Goal: Transaction & Acquisition: Purchase product/service

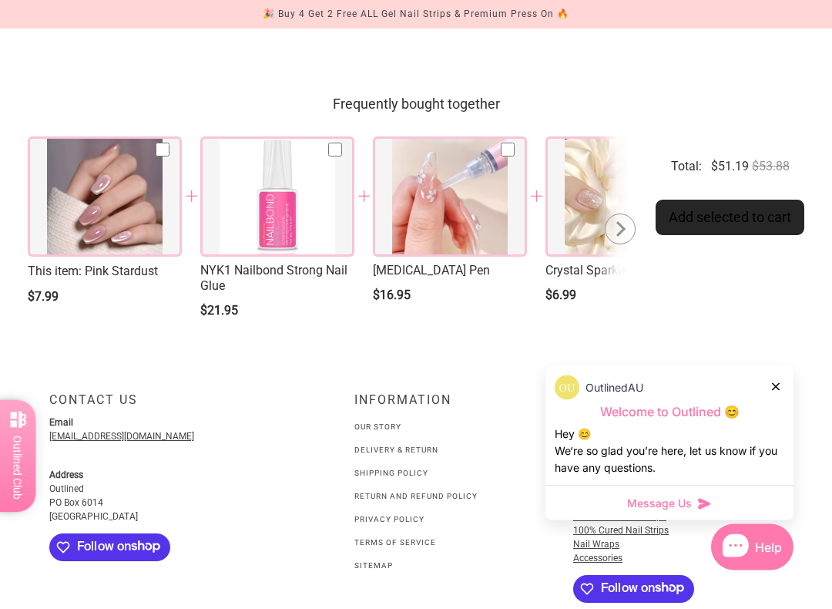
scroll to position [2245, 0]
click at [616, 237] on div at bounding box center [618, 228] width 15 height 15
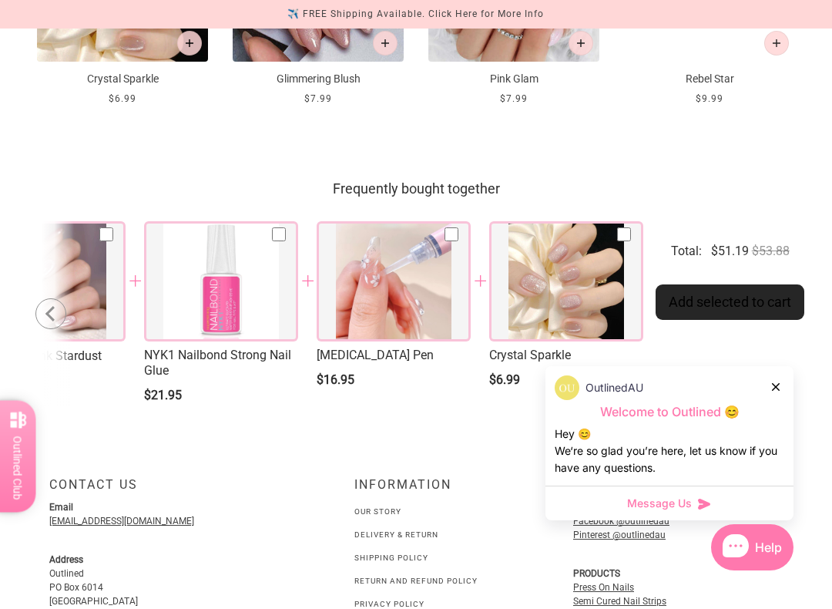
scroll to position [2172, 0]
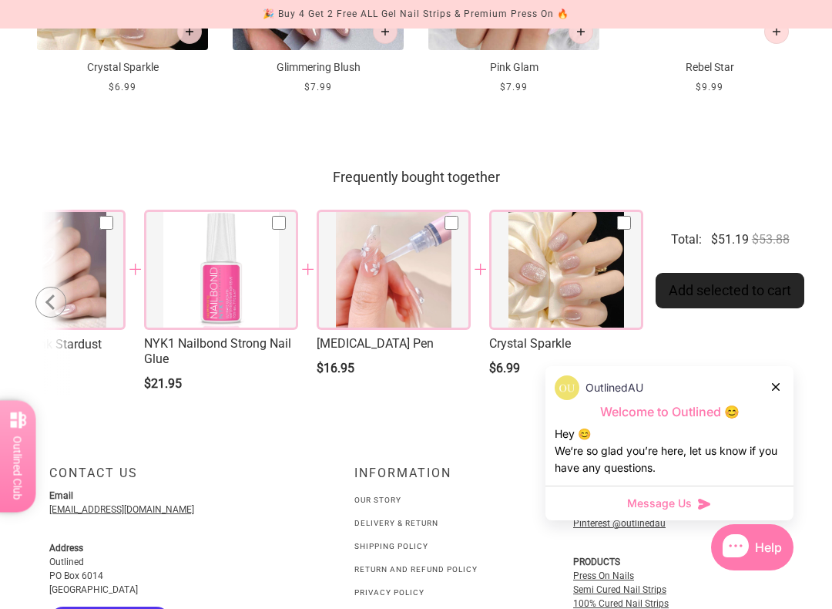
click at [49, 317] on div at bounding box center [50, 302] width 31 height 31
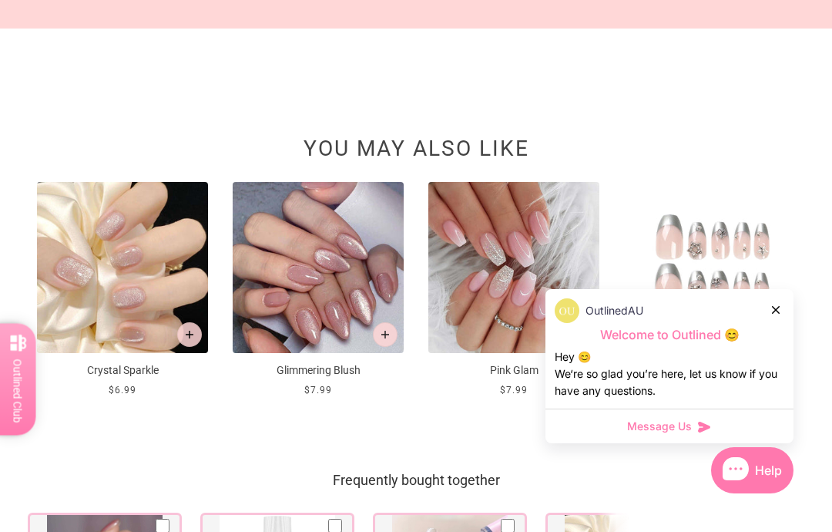
scroll to position [1867, 0]
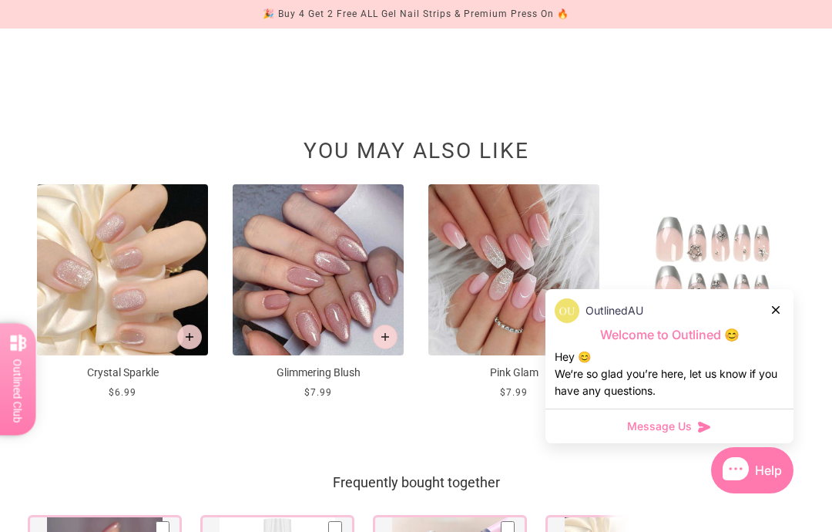
click at [335, 355] on img at bounding box center [318, 269] width 171 height 171
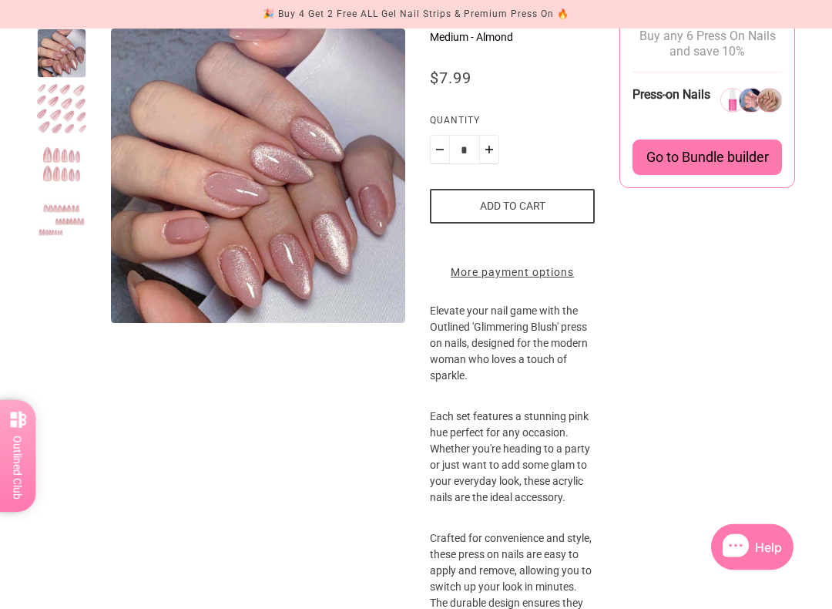
scroll to position [267, 0]
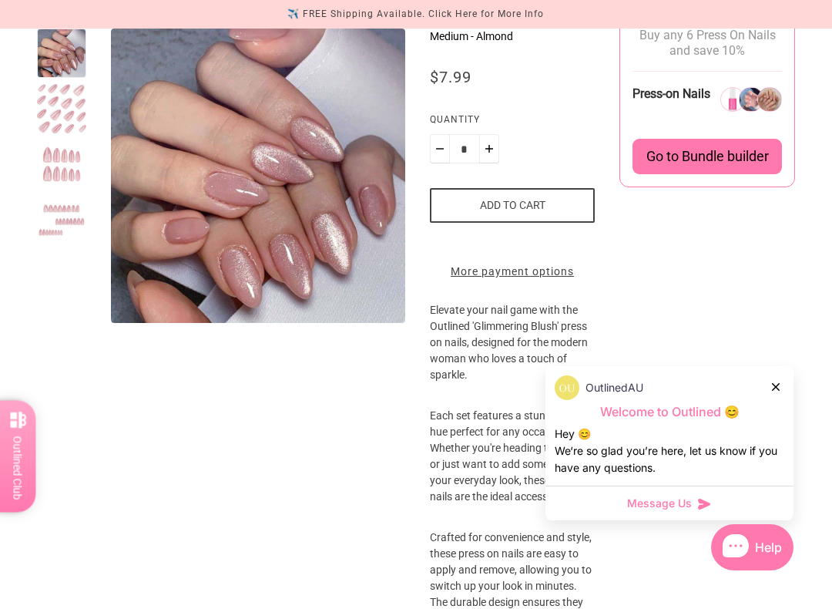
click at [779, 383] on icon at bounding box center [776, 387] width 8 height 8
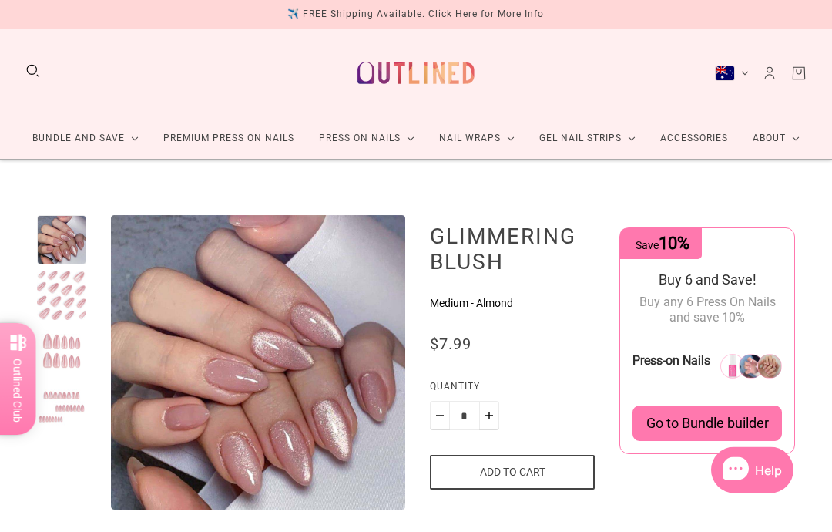
scroll to position [0, 0]
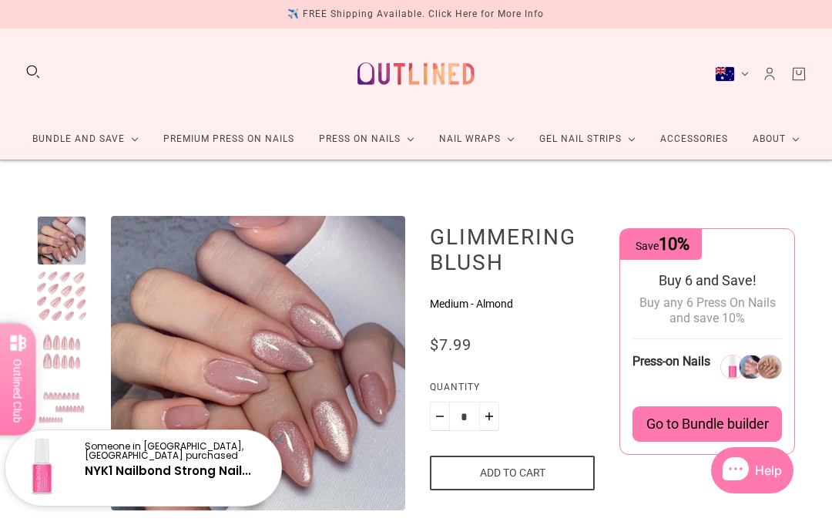
click at [63, 300] on div at bounding box center [61, 295] width 49 height 49
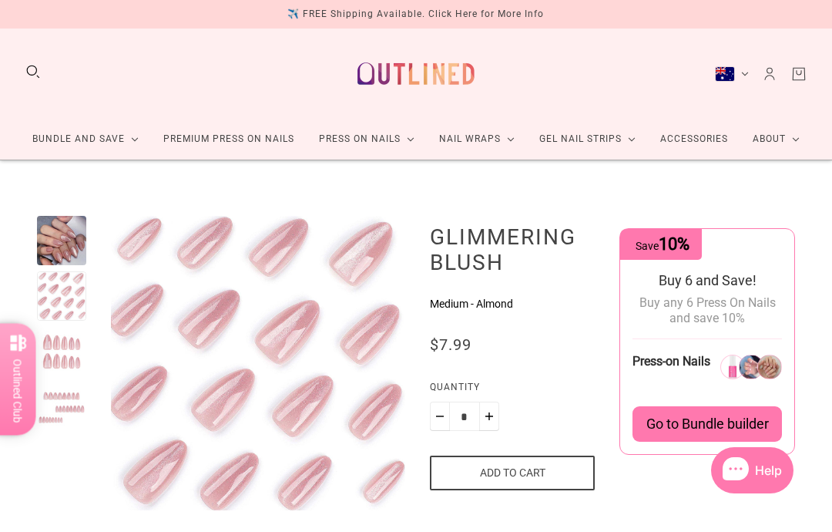
click at [65, 354] on div at bounding box center [61, 351] width 49 height 49
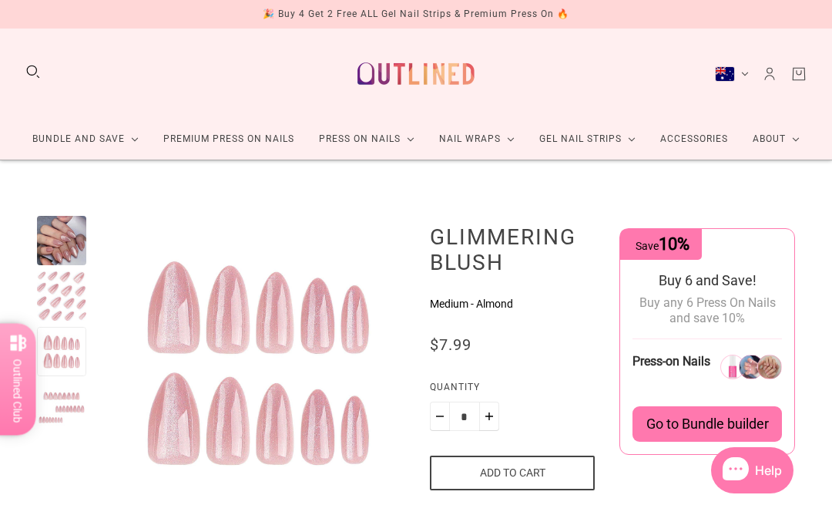
click at [68, 411] on div at bounding box center [61, 406] width 49 height 49
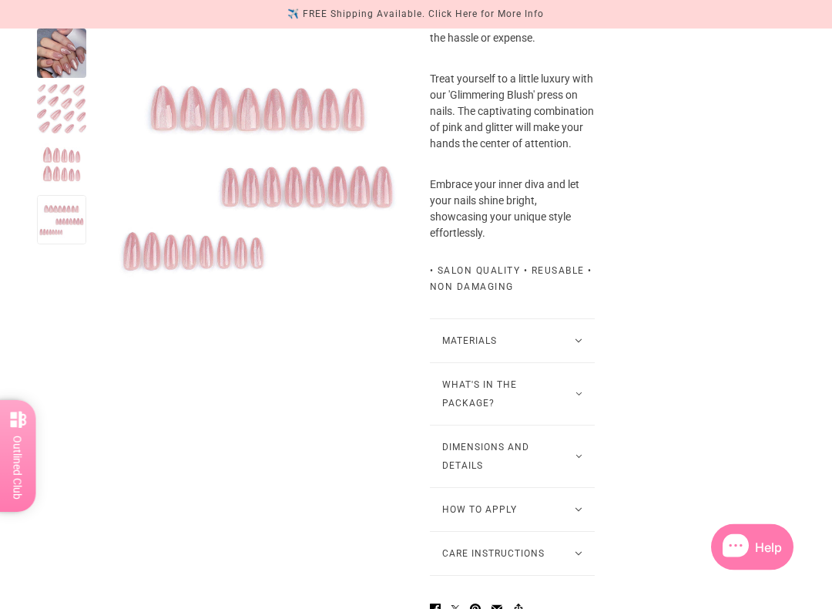
click at [562, 363] on button "Materials" at bounding box center [513, 341] width 166 height 43
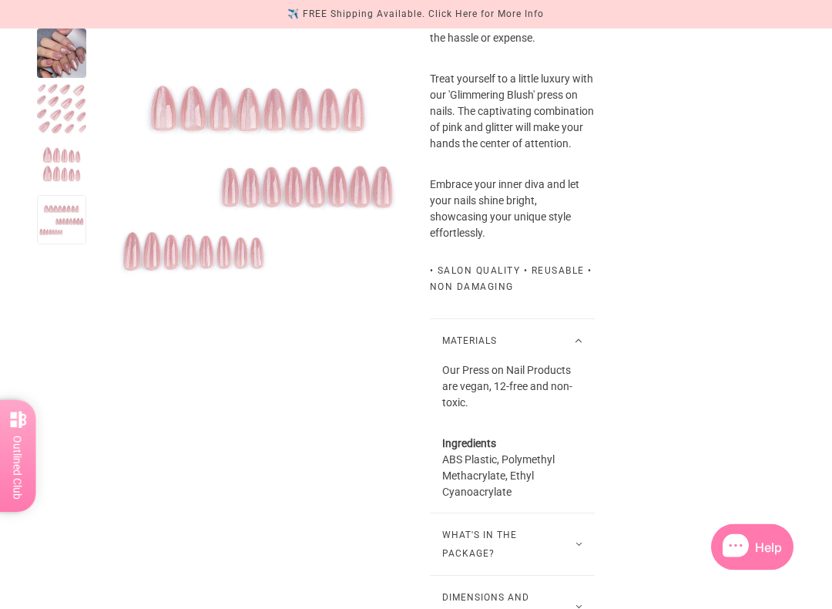
scroll to position [912, 0]
click at [576, 362] on button "Materials" at bounding box center [513, 340] width 166 height 43
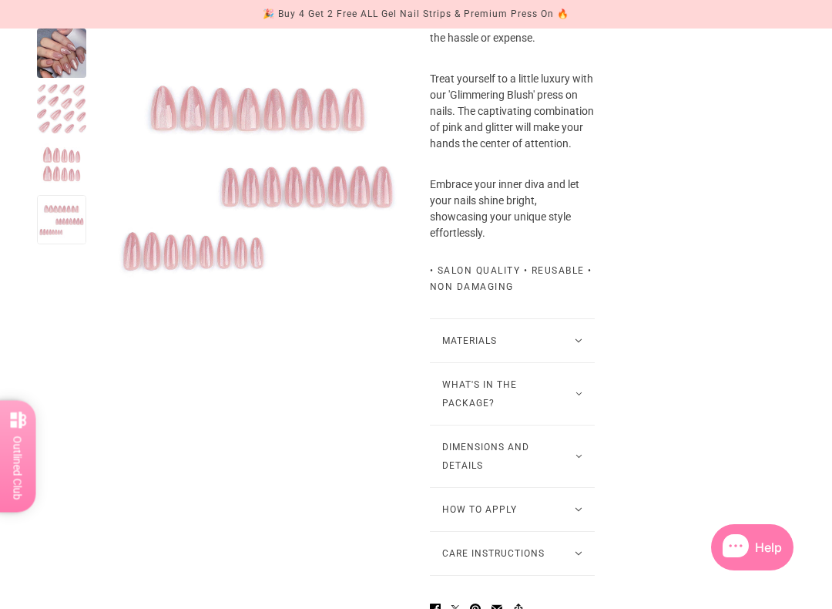
click at [584, 425] on button "What's in the package?" at bounding box center [513, 394] width 166 height 62
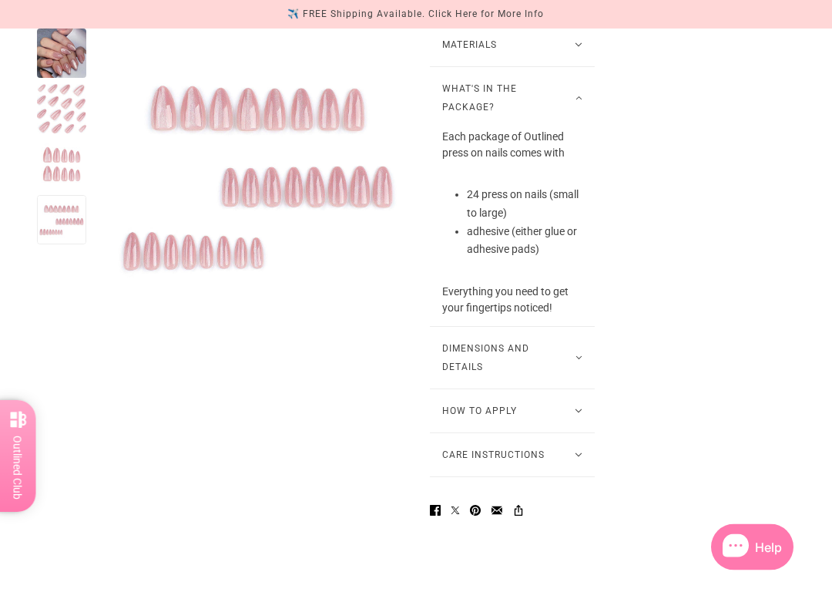
scroll to position [1208, 0]
click at [567, 388] on button "Dimensions and Details" at bounding box center [513, 358] width 166 height 62
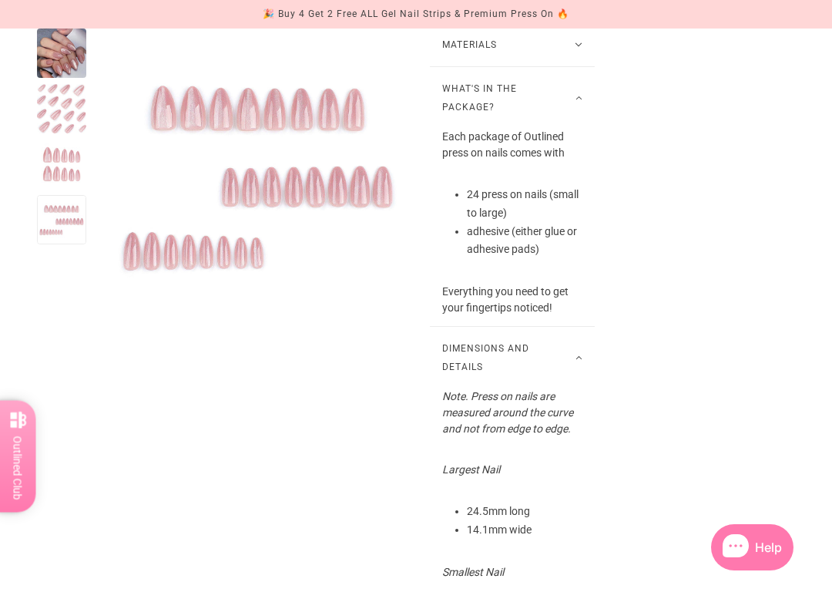
click at [571, 388] on button "Dimensions and Details" at bounding box center [513, 358] width 166 height 62
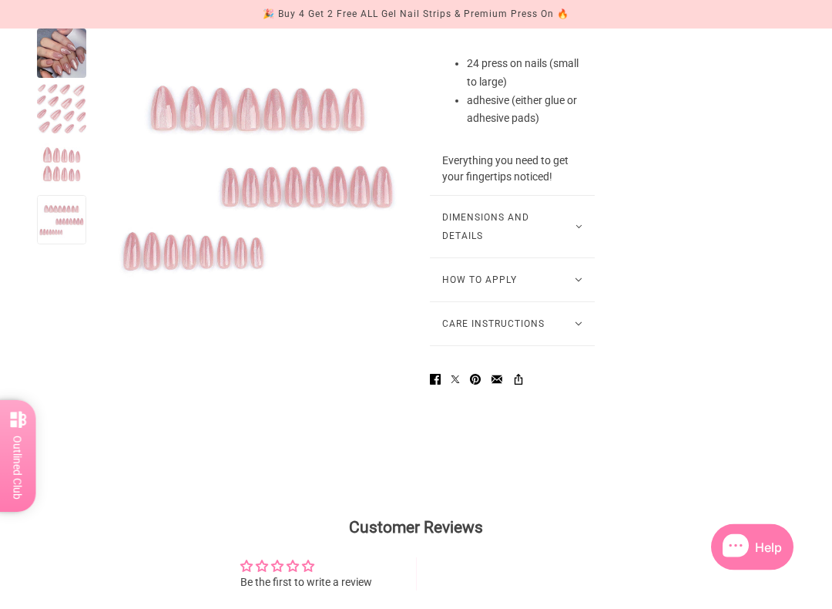
scroll to position [1339, 0]
click at [566, 301] on button "How to Apply" at bounding box center [513, 279] width 166 height 43
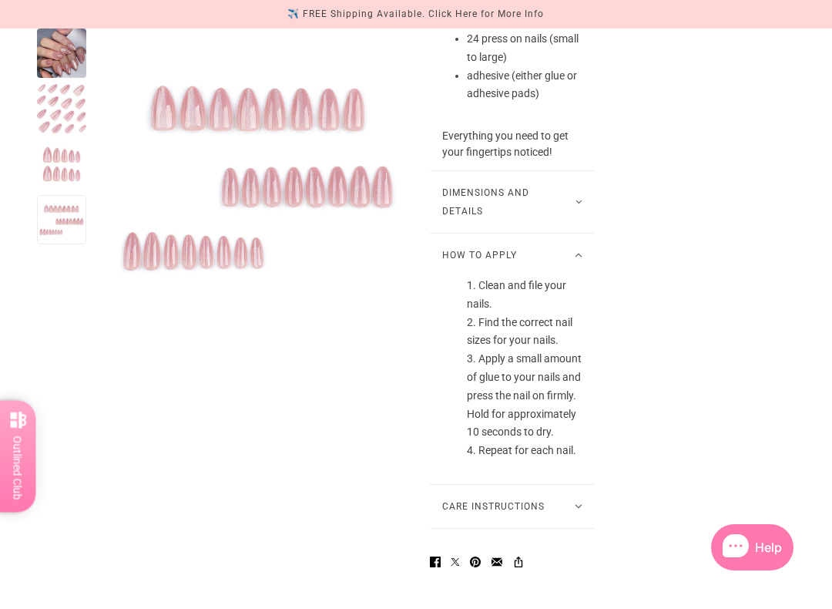
scroll to position [1363, 0]
click at [577, 258] on icon at bounding box center [579, 255] width 8 height 5
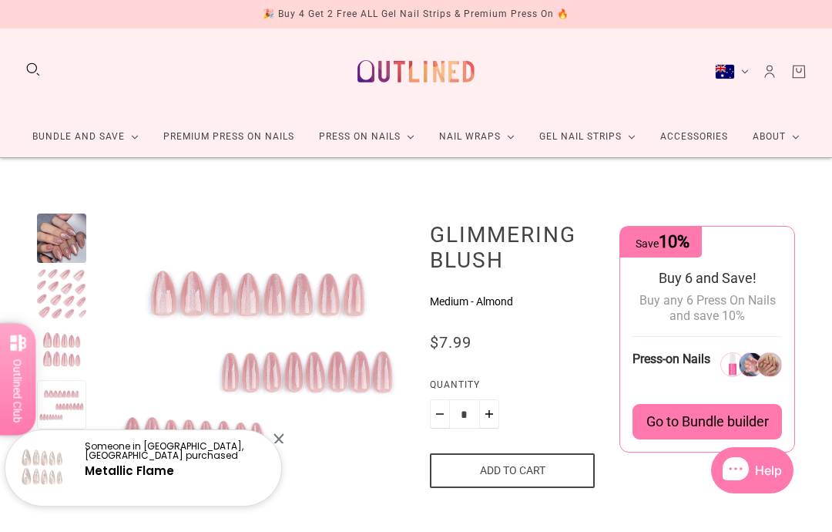
scroll to position [0, 0]
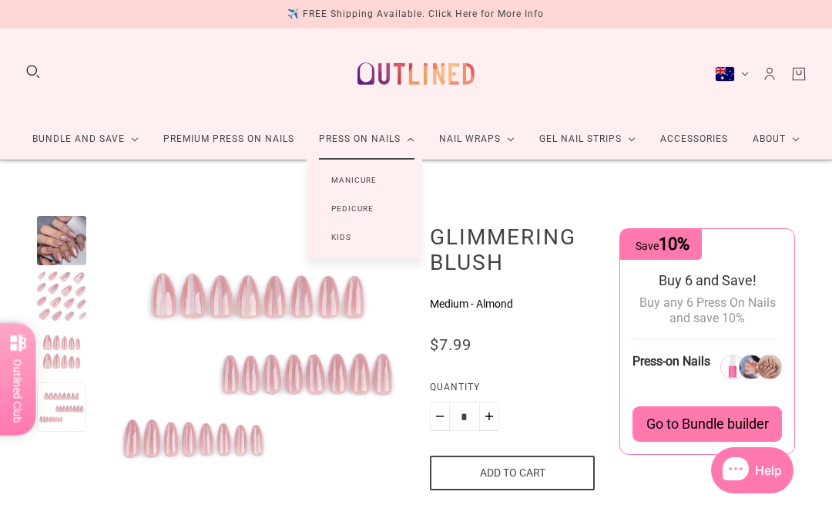
click at [361, 187] on link "Manicure" at bounding box center [354, 180] width 95 height 29
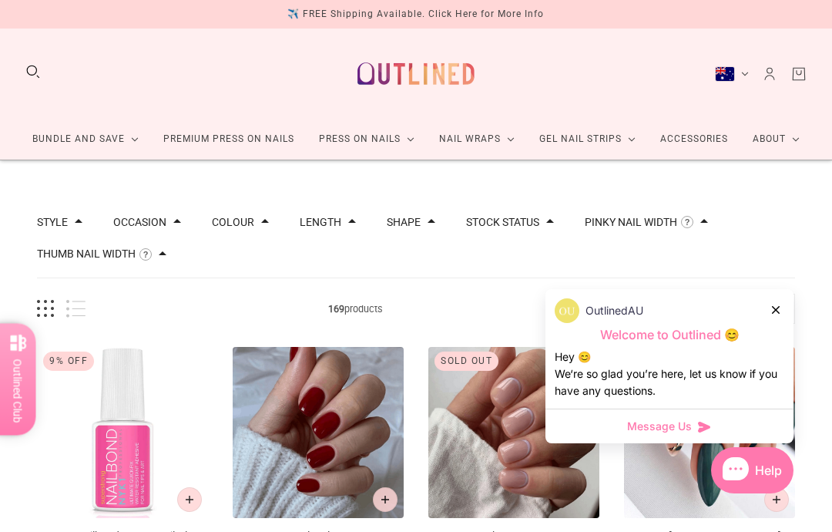
click at [770, 319] on div "OutlinedAU" at bounding box center [670, 310] width 230 height 25
click at [780, 310] on div at bounding box center [776, 309] width 9 height 16
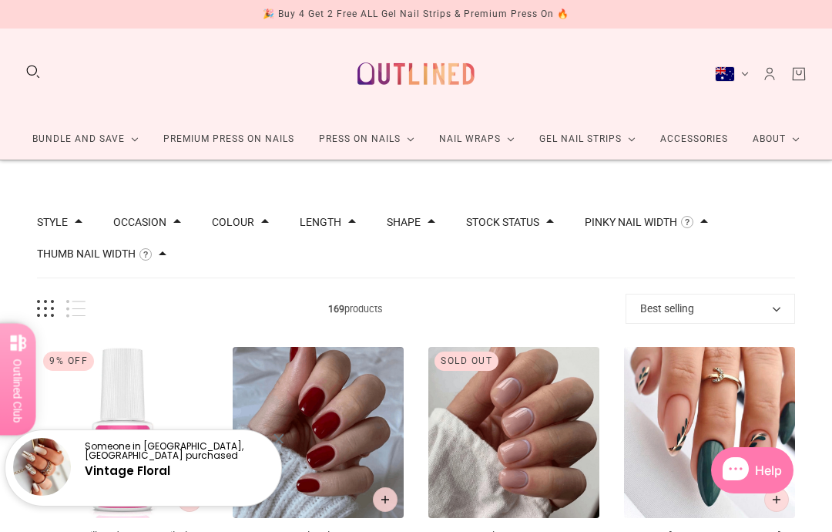
click at [341, 225] on button "Length" at bounding box center [321, 221] width 42 height 11
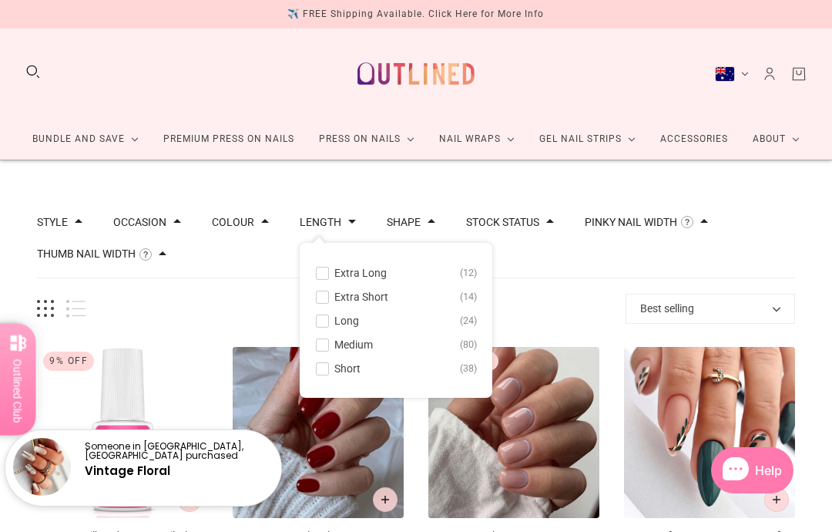
click at [328, 348] on span at bounding box center [323, 345] width 12 height 12
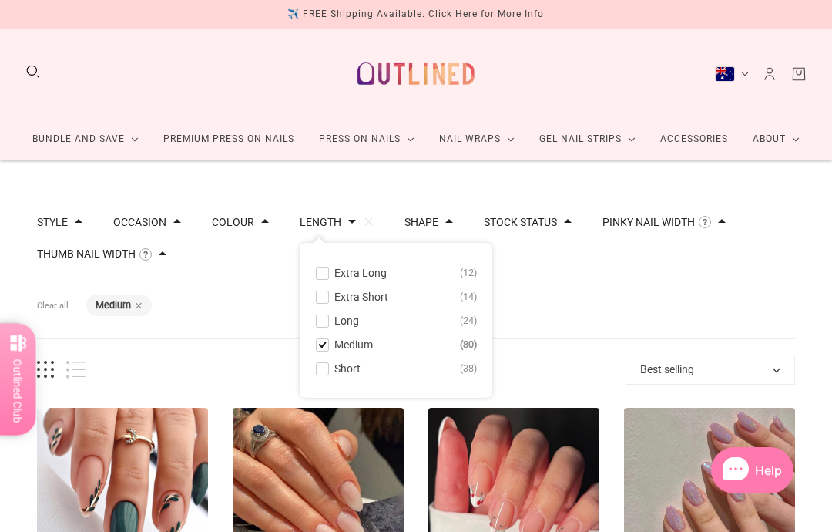
click at [794, 271] on div "Style Cat Eye 6 French 25 Glitter 5 Glitter Design 1 Nail Art 58 Ombre 1 Pearl …" at bounding box center [416, 238] width 758 height 80
click at [245, 143] on link "Premium Press On Nails" at bounding box center [229, 139] width 156 height 41
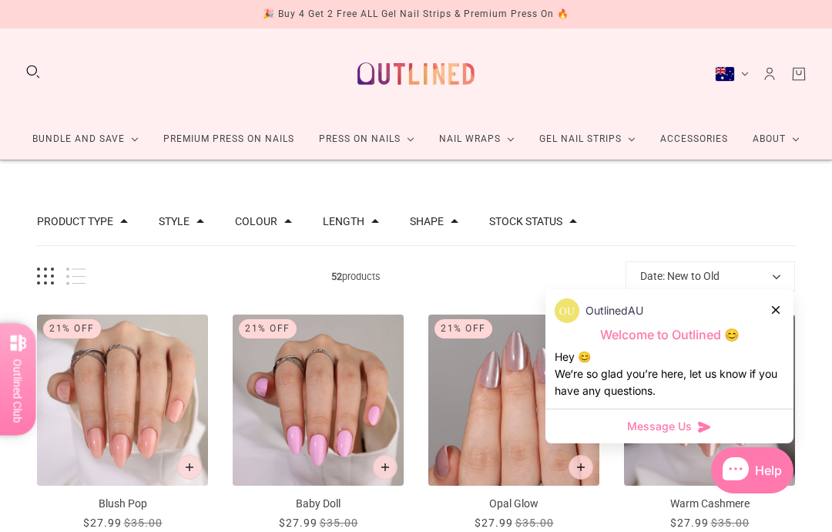
click at [783, 301] on div "OutlinedAU" at bounding box center [670, 310] width 230 height 25
click at [777, 315] on div at bounding box center [776, 309] width 9 height 16
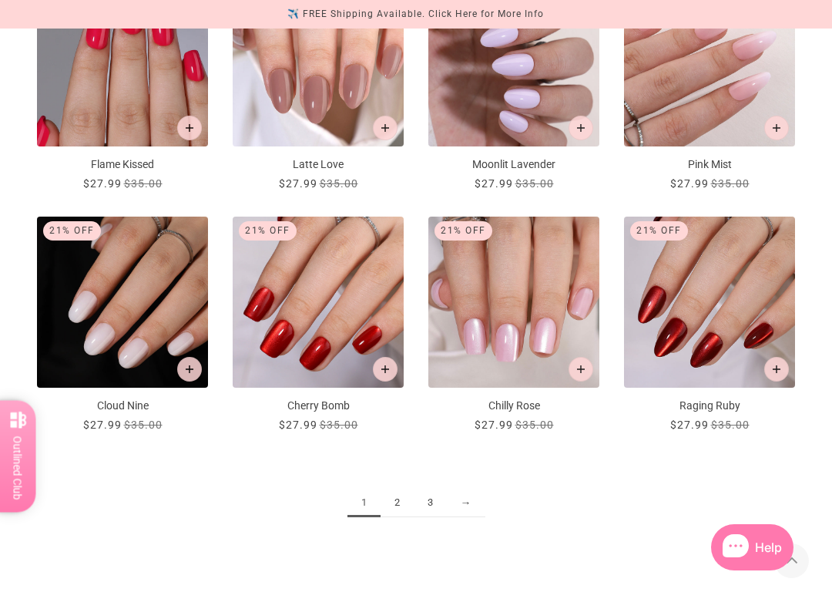
scroll to position [1304, 0]
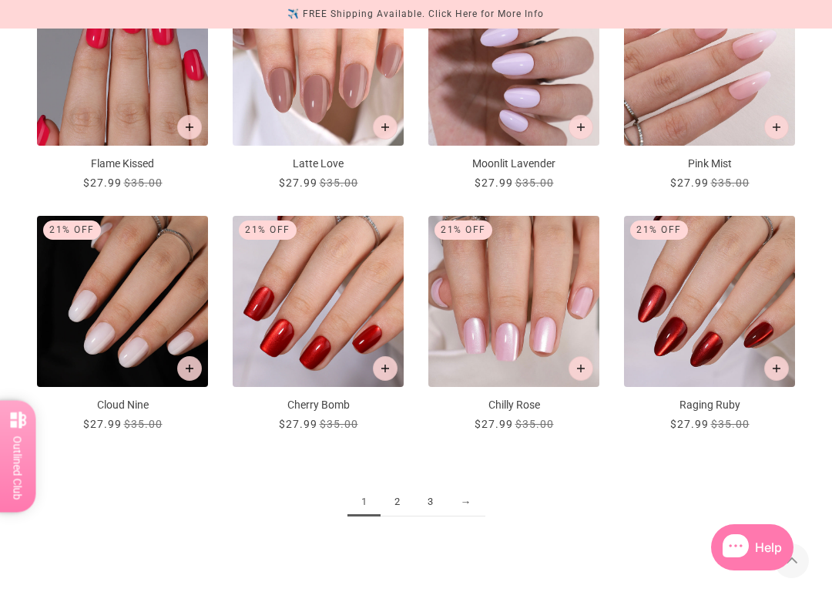
click at [399, 505] on link "2" at bounding box center [397, 502] width 33 height 29
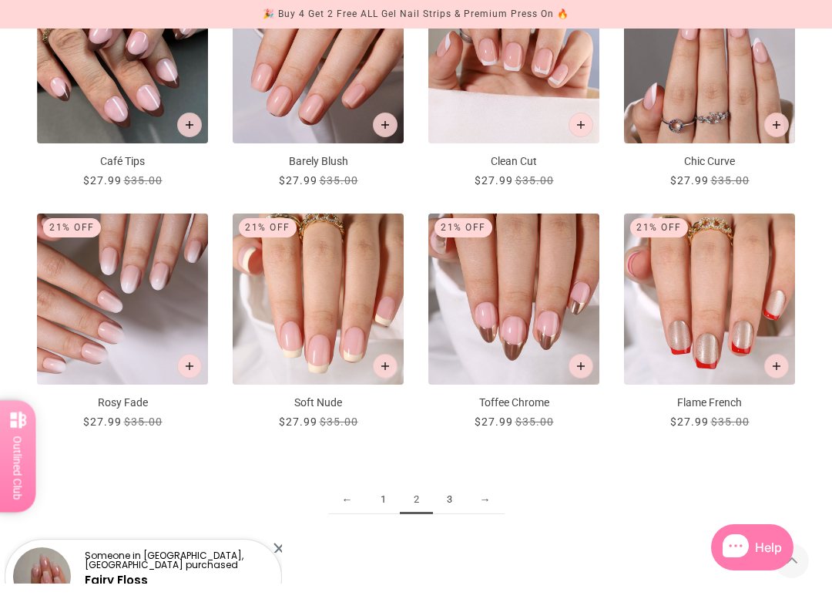
scroll to position [1307, 0]
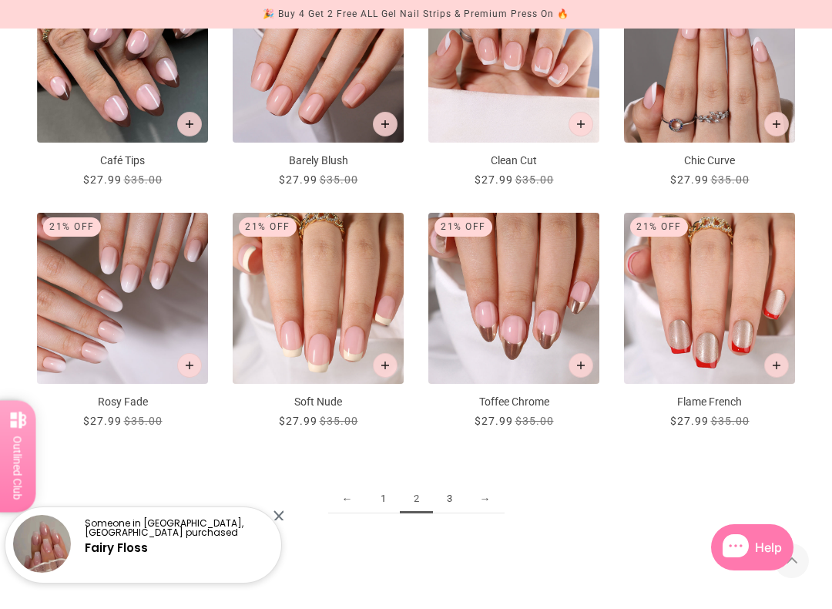
click at [448, 503] on link "3" at bounding box center [449, 499] width 33 height 29
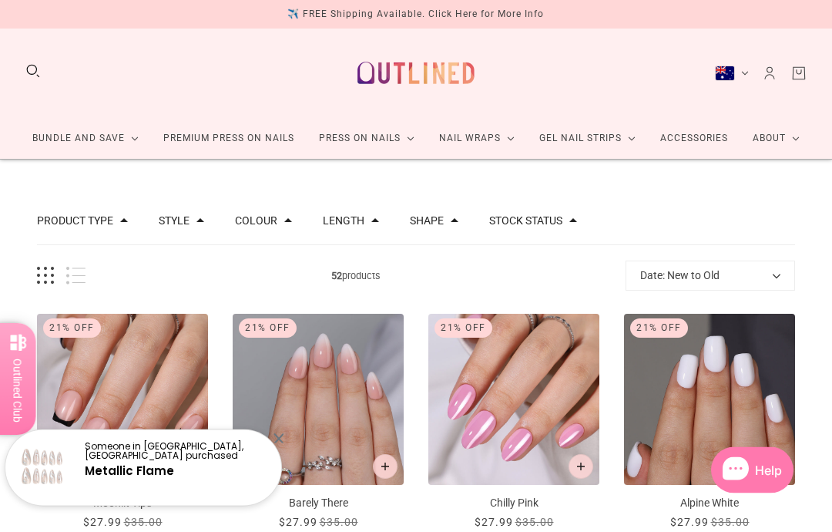
scroll to position [1, 0]
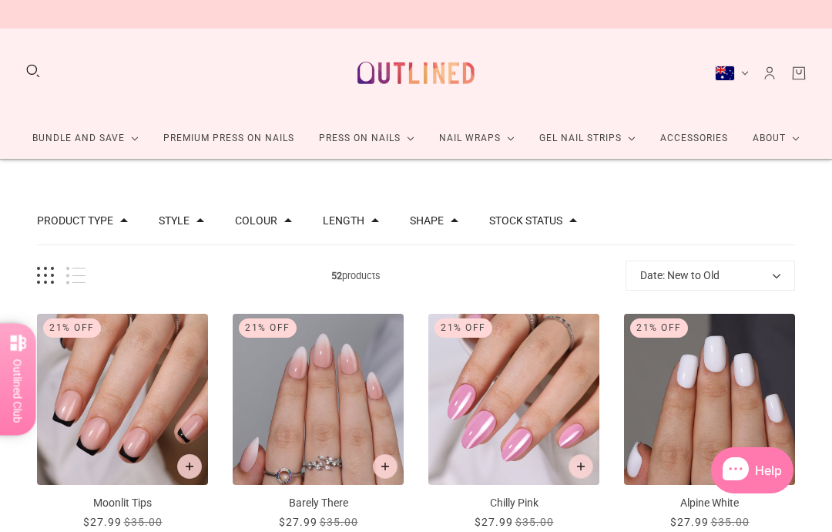
click at [127, 223] on span at bounding box center [124, 220] width 8 height 8
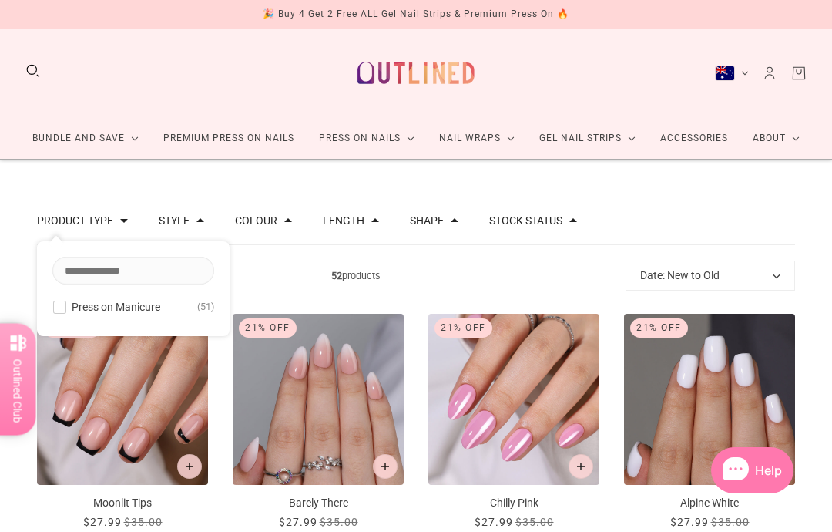
click at [106, 223] on button "Product type" at bounding box center [75, 220] width 76 height 11
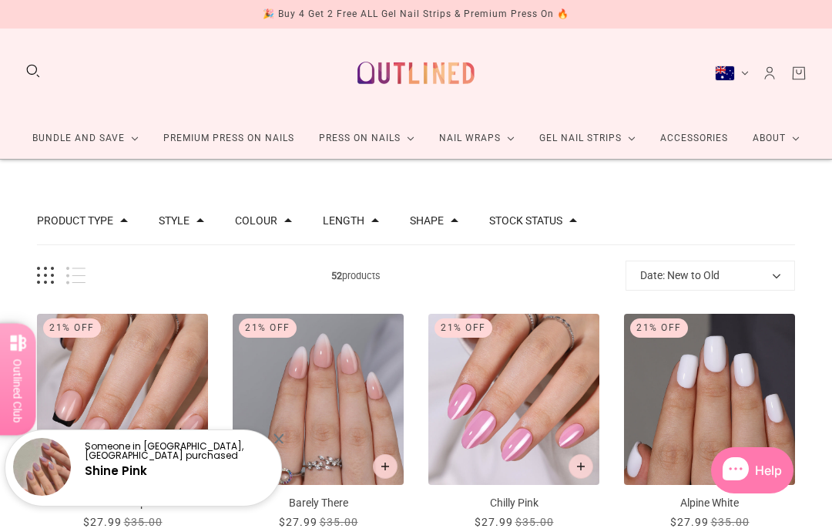
click at [277, 216] on button "Colour" at bounding box center [256, 220] width 42 height 11
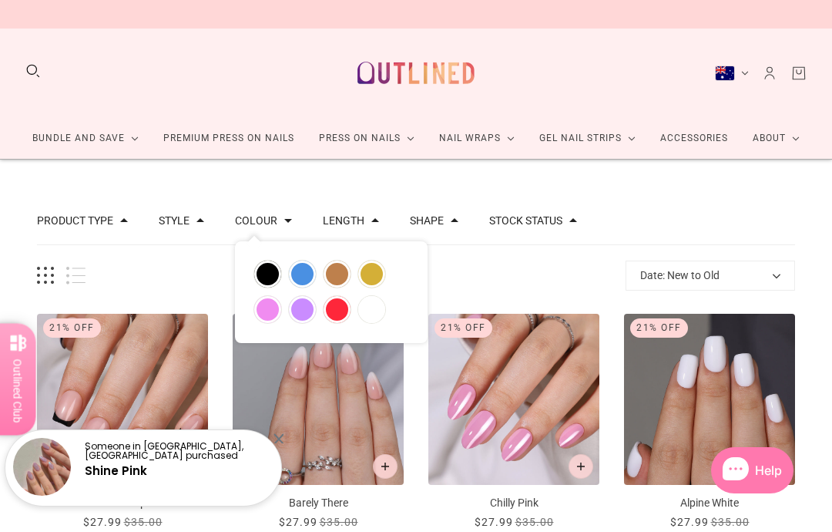
click at [190, 224] on button "Style" at bounding box center [174, 220] width 31 height 11
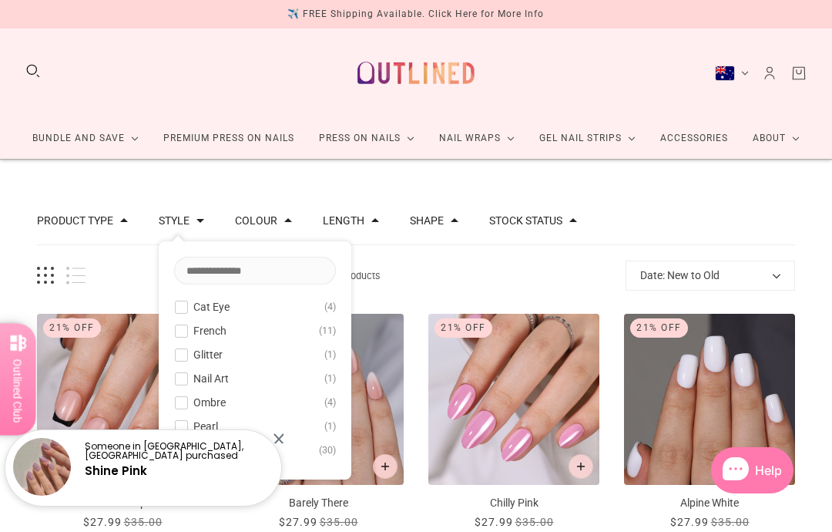
click at [183, 307] on span at bounding box center [182, 307] width 12 height 12
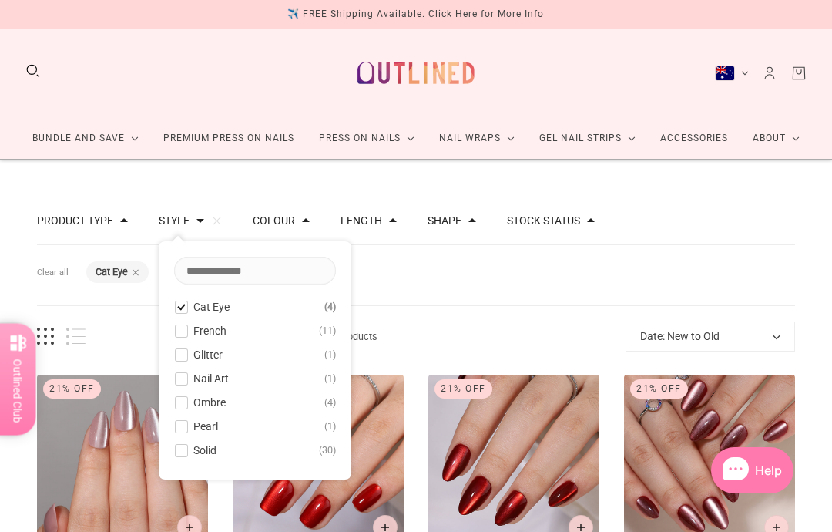
click at [796, 320] on div "Filters Clear all Style: Cat Eye Product type Press on Manicure 4 Style Clear C…" at bounding box center [416, 453] width 832 height 589
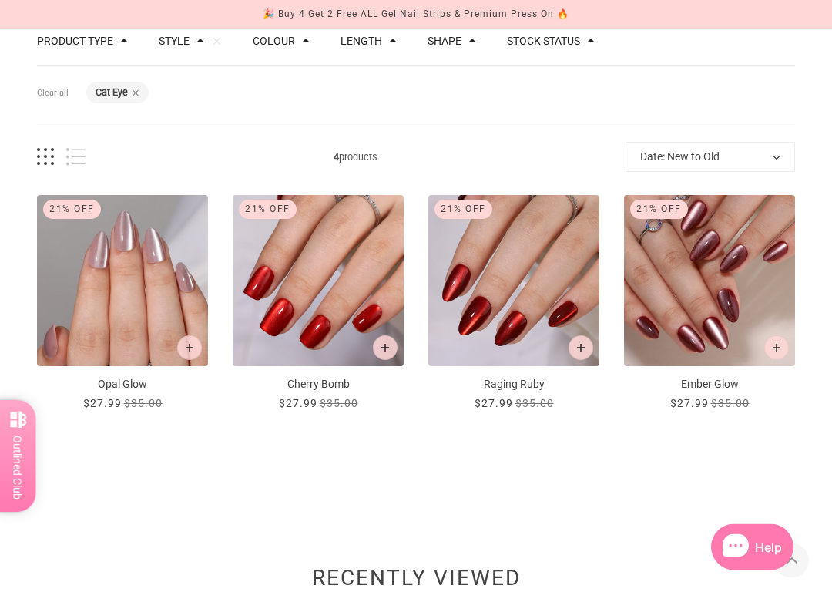
scroll to position [180, 0]
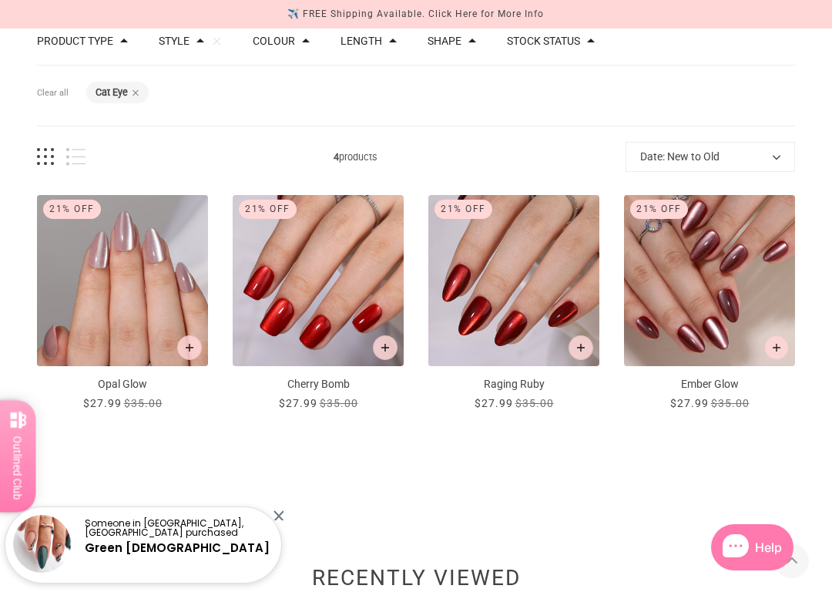
click at [133, 386] on p "Opal Glow" at bounding box center [122, 384] width 171 height 16
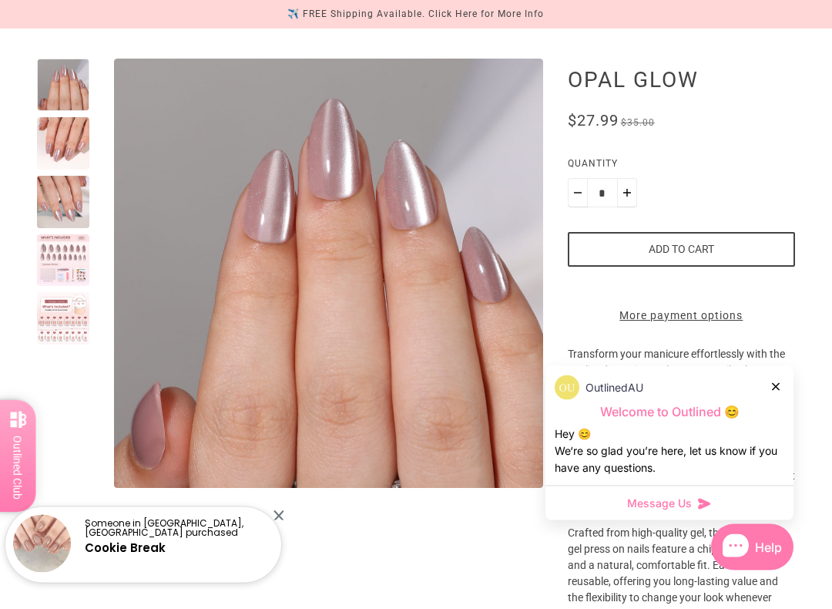
scroll to position [157, 0]
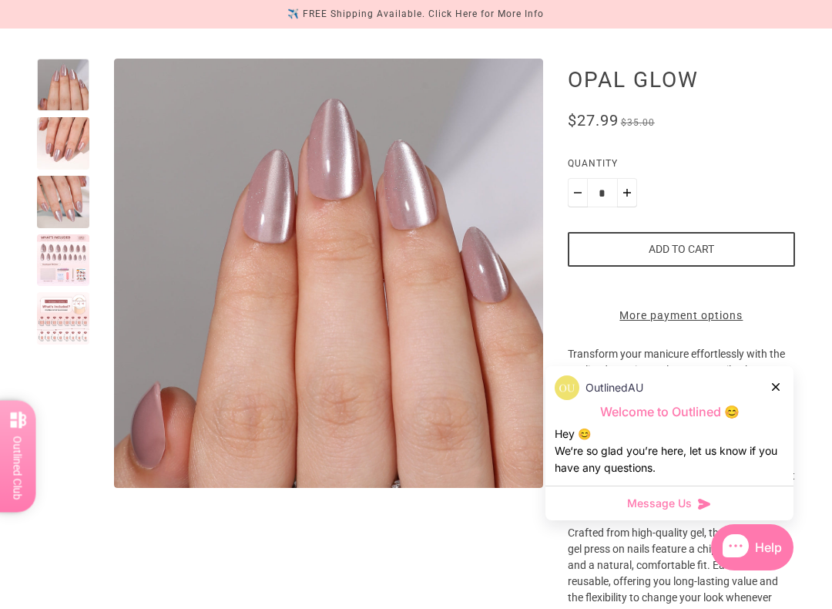
click at [62, 258] on div at bounding box center [63, 260] width 52 height 52
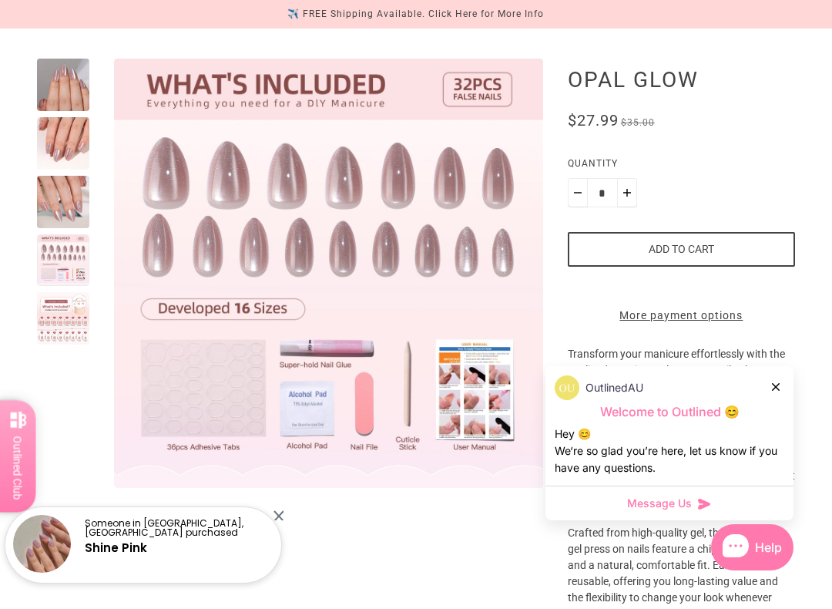
click at [72, 326] on div at bounding box center [63, 318] width 52 height 52
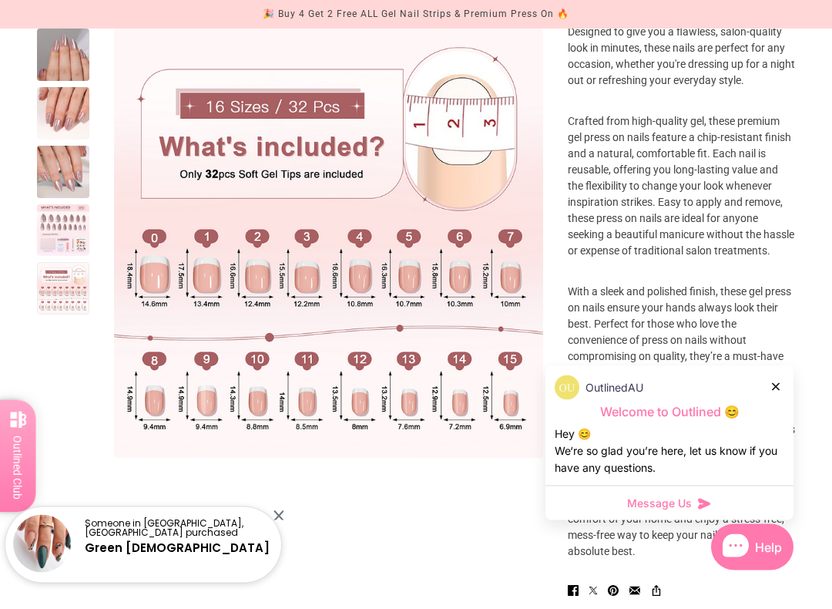
scroll to position [569, 0]
click at [72, 166] on div at bounding box center [63, 172] width 52 height 52
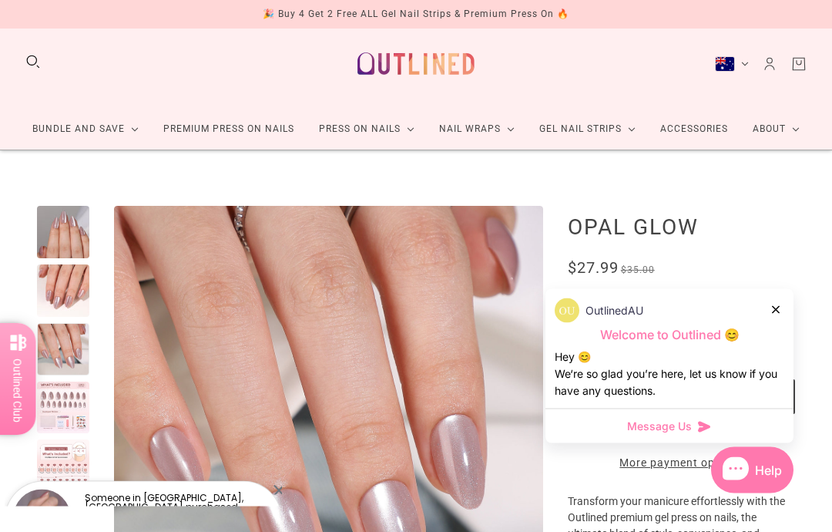
scroll to position [0, 0]
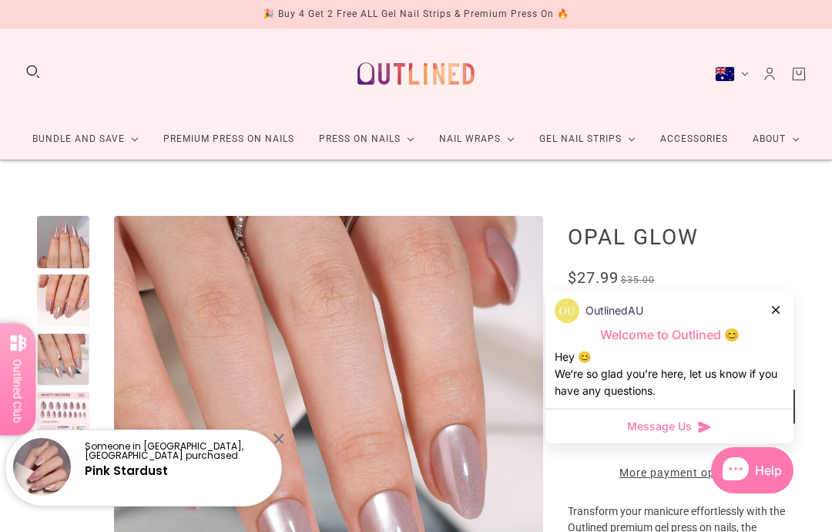
click at [72, 253] on div at bounding box center [63, 242] width 52 height 52
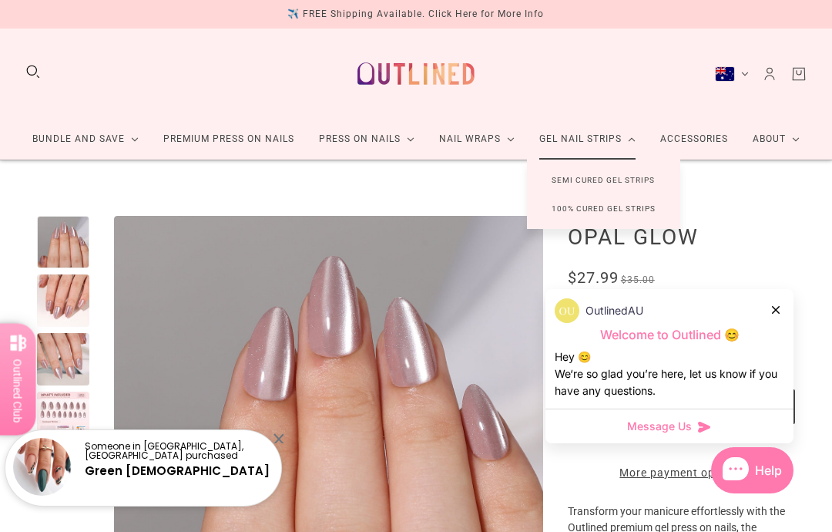
click at [642, 188] on link "Semi Cured Gel Strips" at bounding box center [603, 180] width 153 height 29
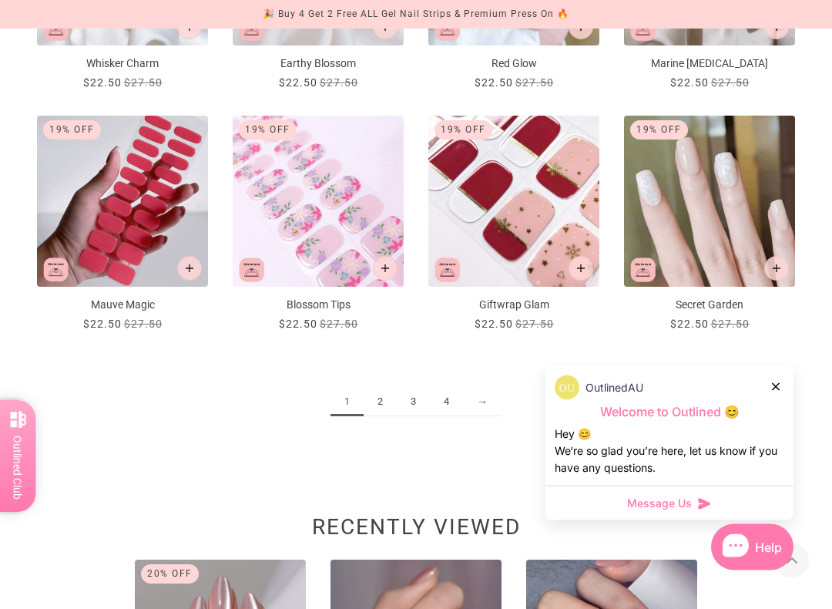
scroll to position [1405, 0]
click at [392, 405] on link "2" at bounding box center [380, 402] width 33 height 29
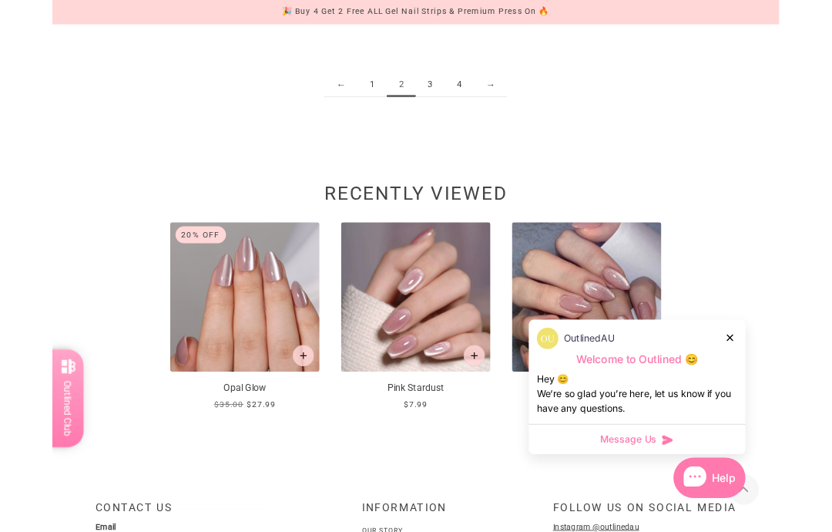
scroll to position [1708, 0]
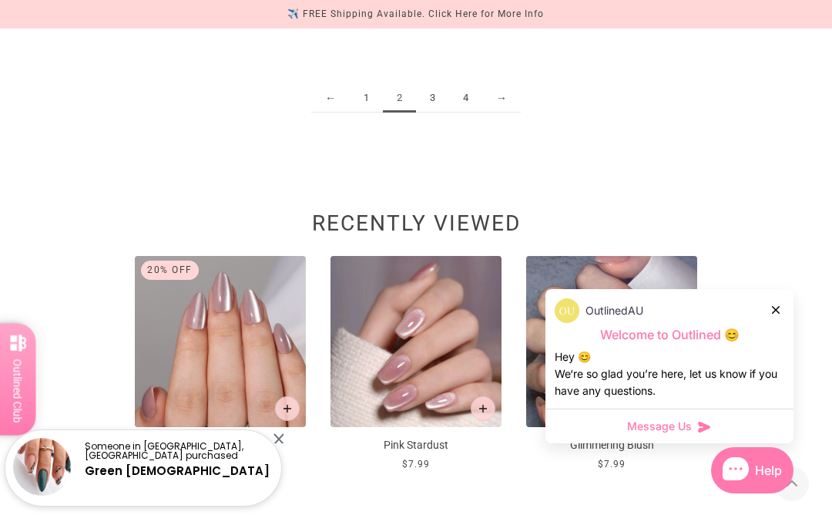
click at [421, 87] on link "3" at bounding box center [432, 98] width 33 height 29
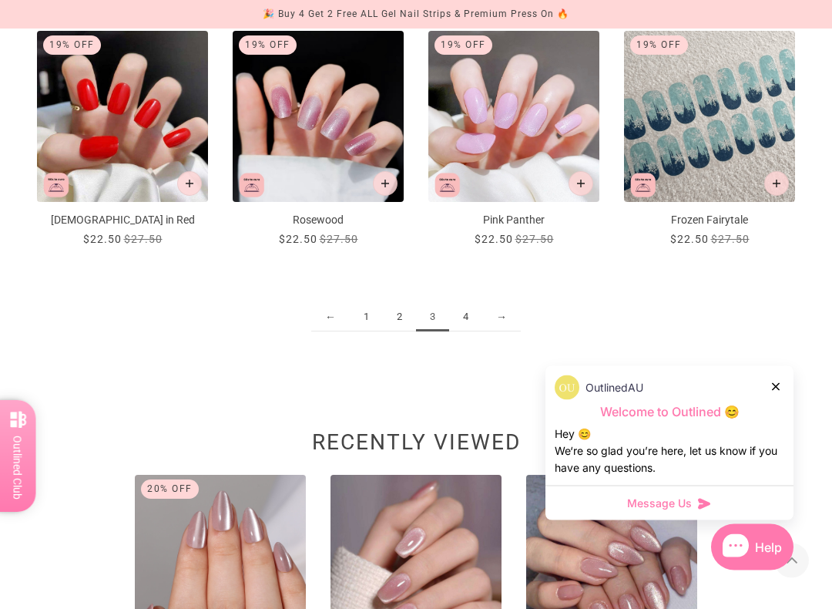
scroll to position [1489, 0]
click at [469, 331] on link "4" at bounding box center [465, 317] width 33 height 29
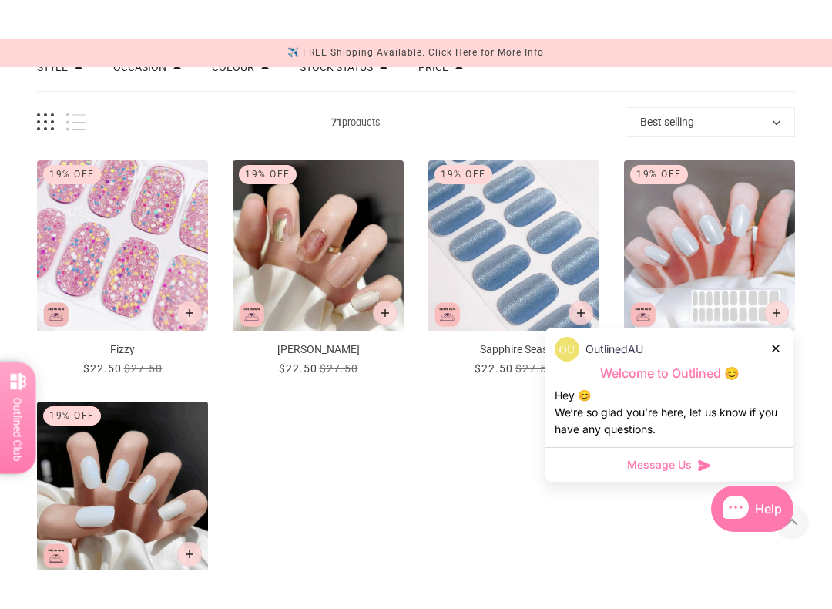
scroll to position [173, 0]
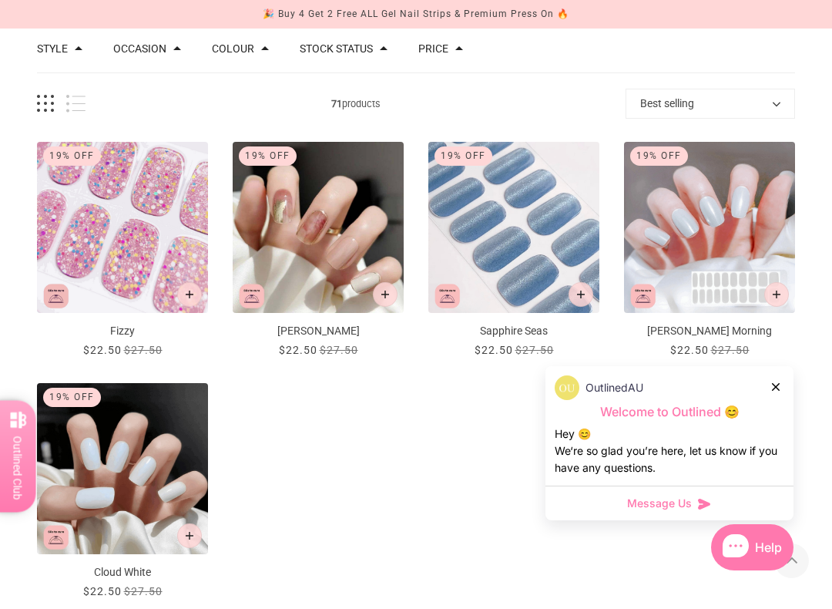
click at [327, 344] on span "$27.50" at bounding box center [339, 350] width 39 height 12
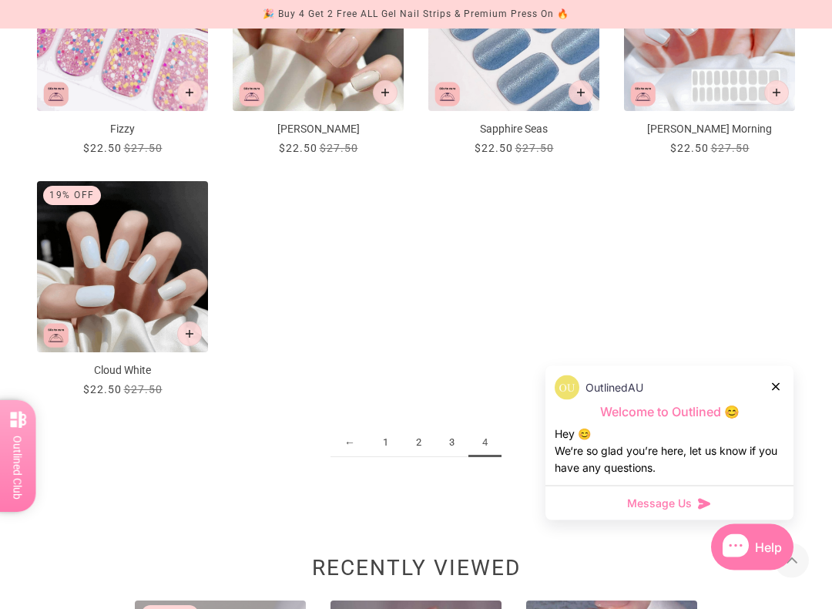
scroll to position [374, 0]
click at [378, 451] on link "1" at bounding box center [385, 442] width 33 height 29
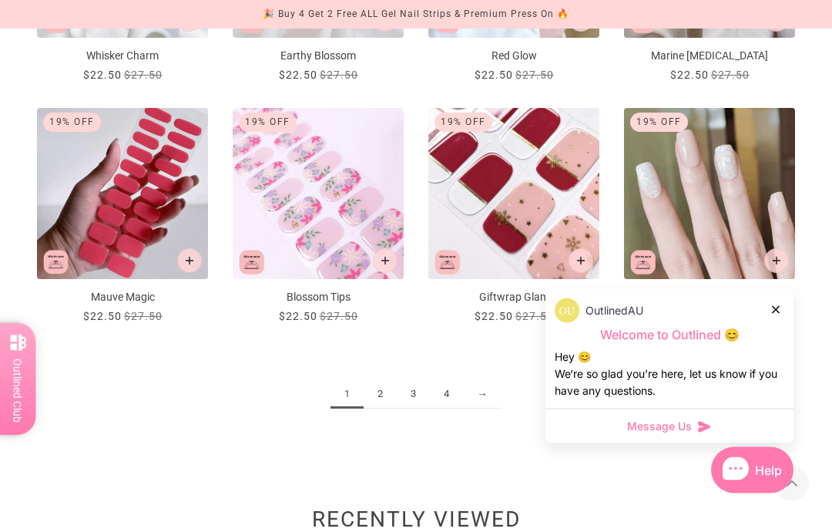
scroll to position [1412, 0]
click at [390, 393] on link "2" at bounding box center [380, 394] width 33 height 29
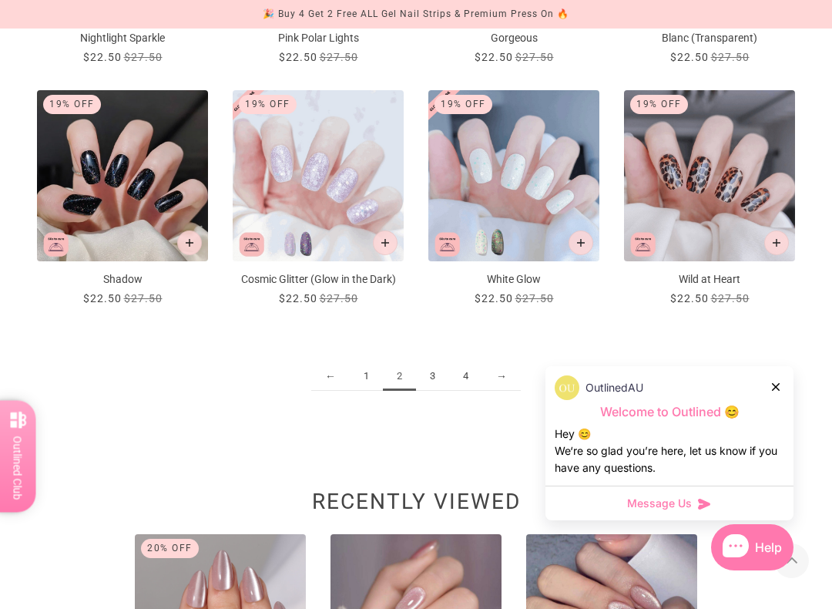
scroll to position [1451, 0]
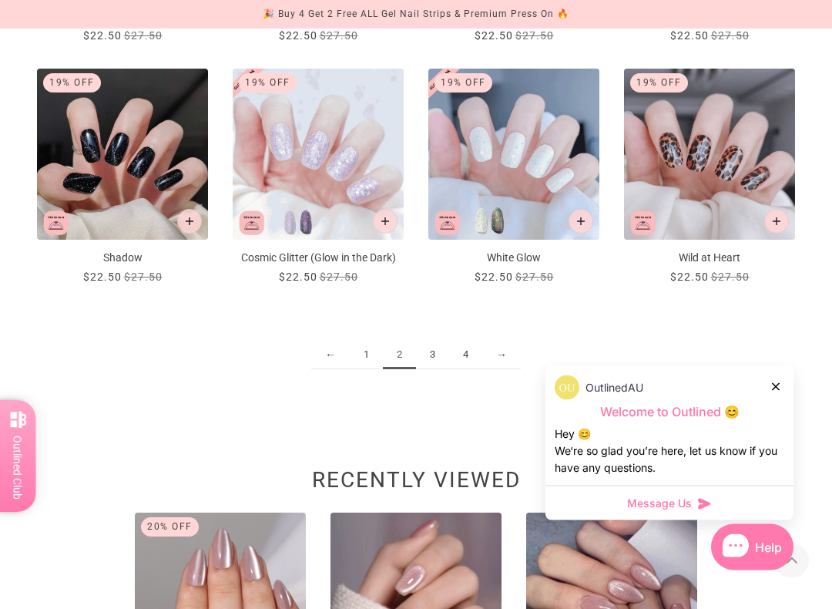
click at [438, 361] on link "3" at bounding box center [432, 355] width 33 height 29
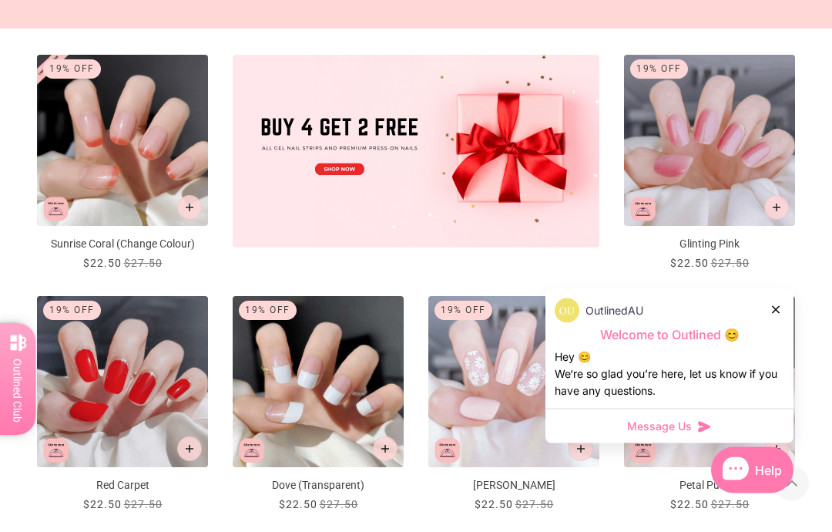
scroll to position [501, 0]
click at [695, 162] on img "Glinting Pink" at bounding box center [709, 140] width 171 height 171
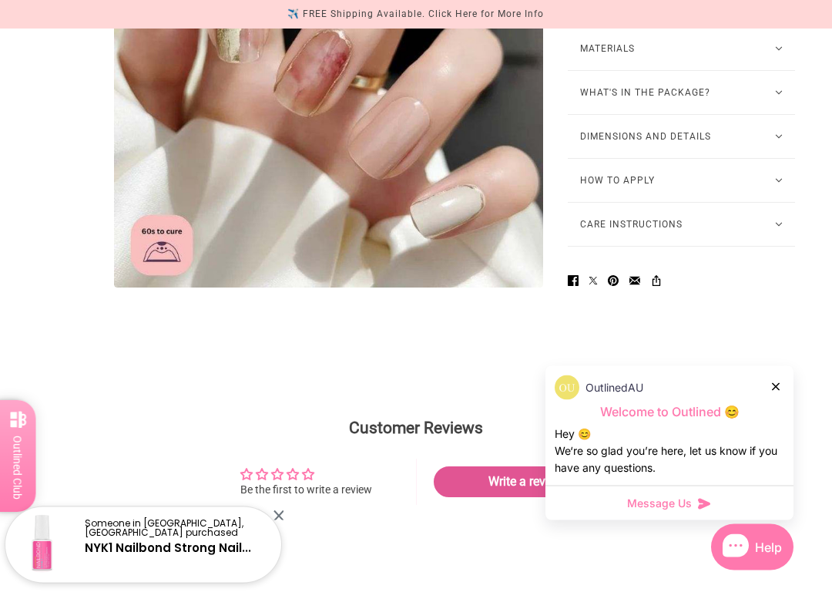
scroll to position [1074, 0]
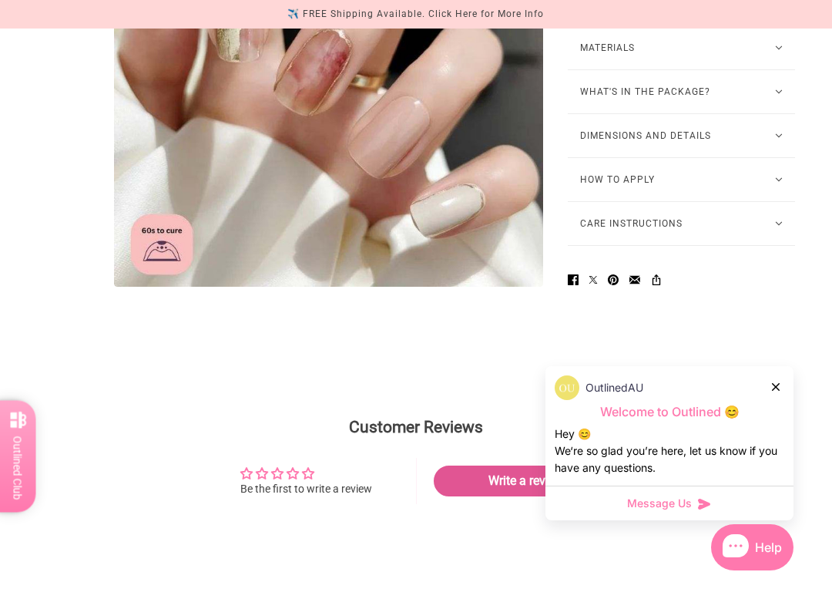
click at [649, 190] on button "How to Apply" at bounding box center [681, 179] width 227 height 43
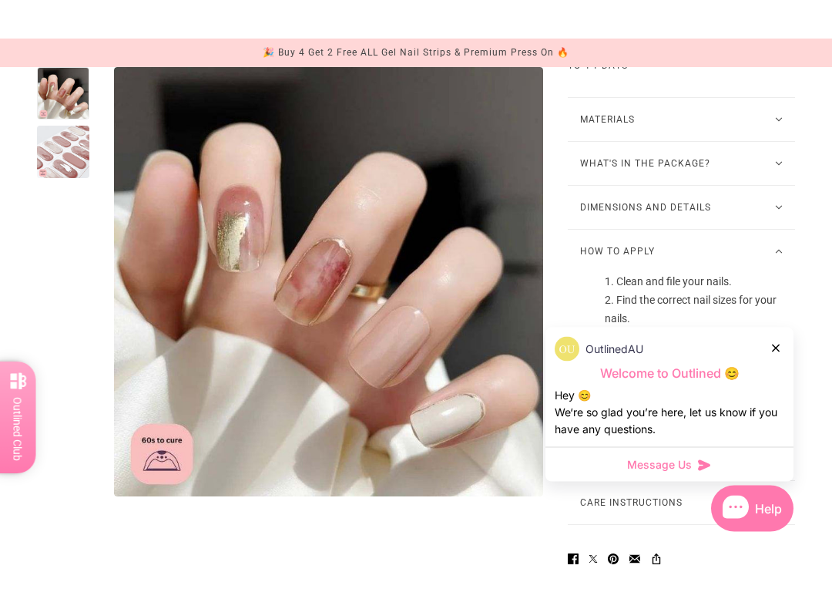
scroll to position [1039, 0]
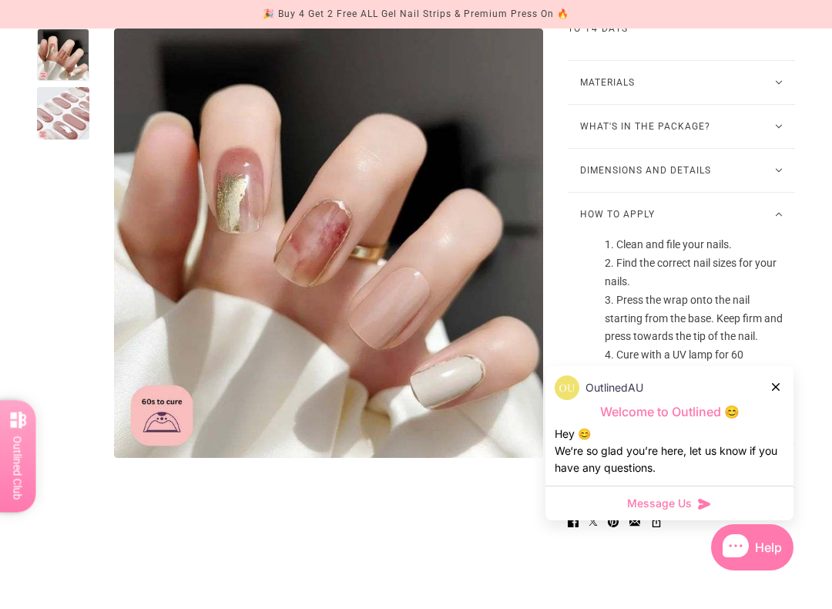
click at [735, 232] on button "How to Apply" at bounding box center [681, 214] width 227 height 43
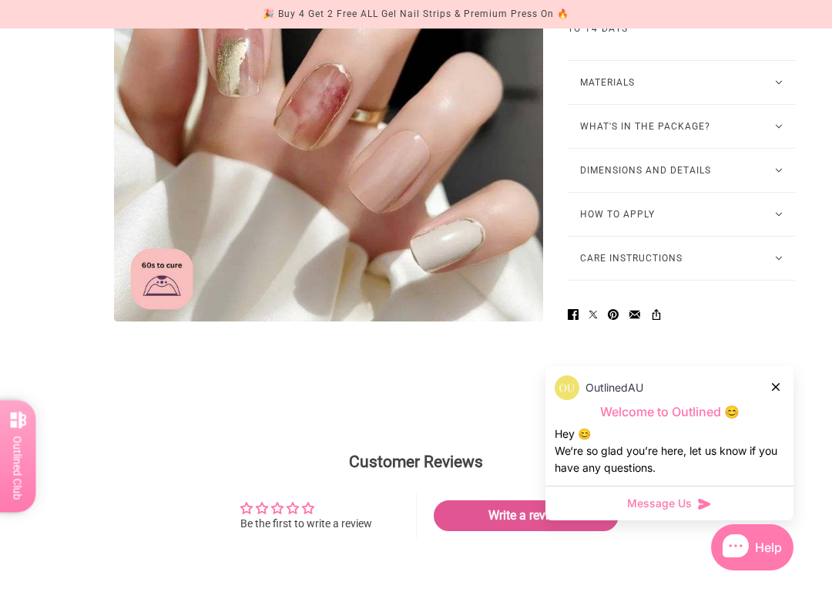
click at [742, 148] on button "What's in the package?" at bounding box center [681, 126] width 227 height 43
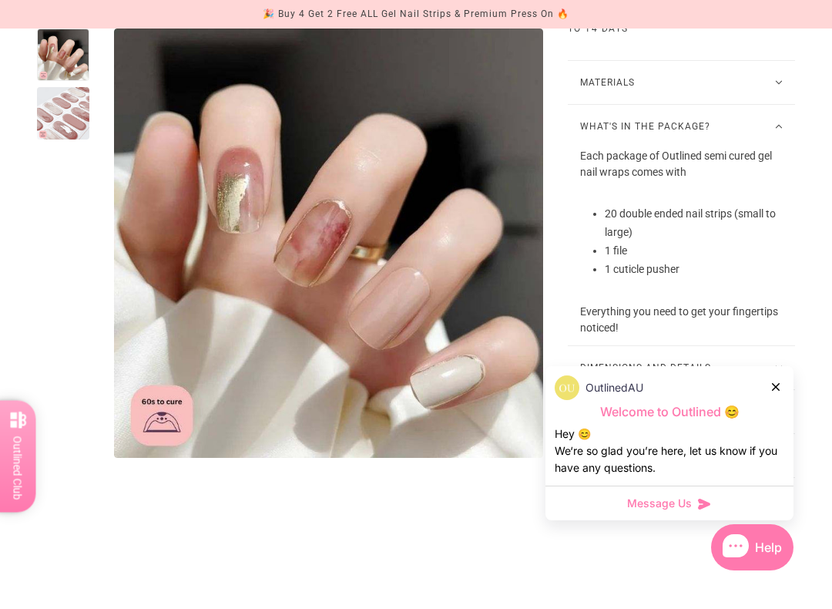
click at [781, 148] on button "What's in the package?" at bounding box center [681, 126] width 227 height 43
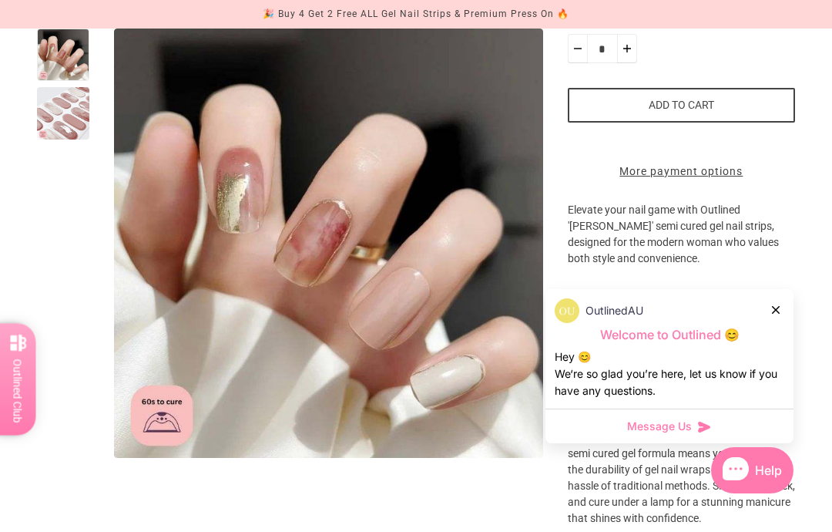
scroll to position [300, 0]
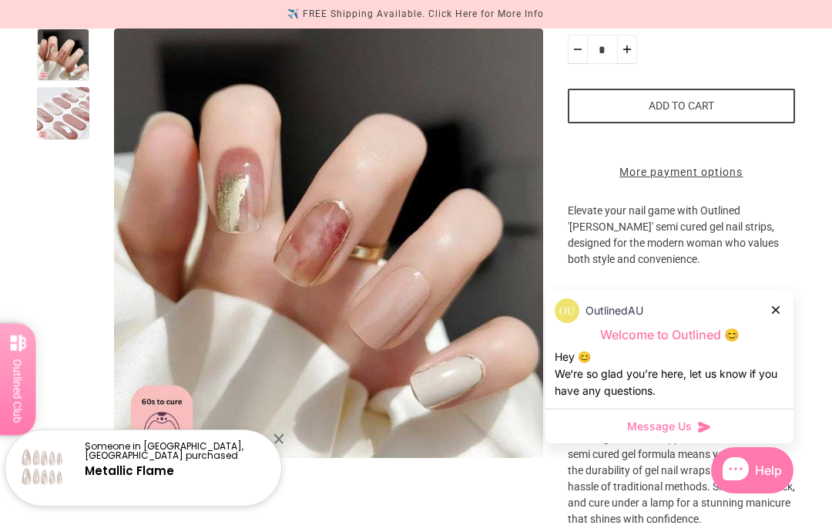
click at [62, 109] on div at bounding box center [63, 113] width 52 height 52
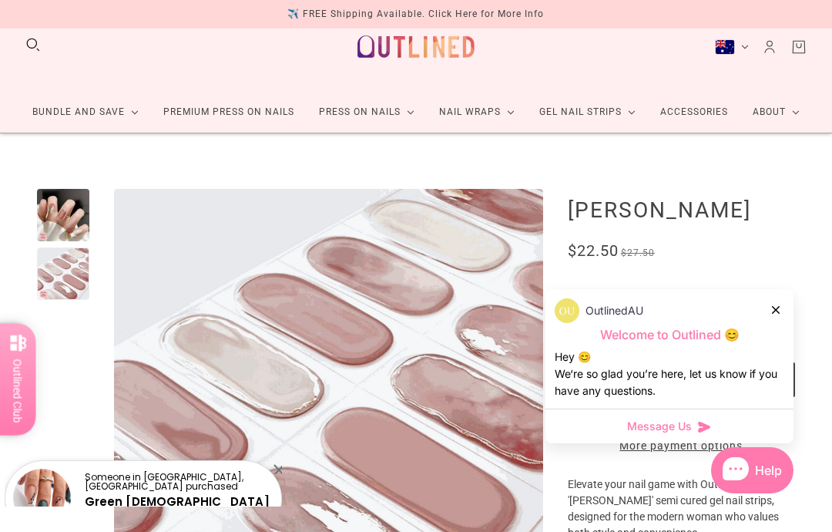
scroll to position [0, 0]
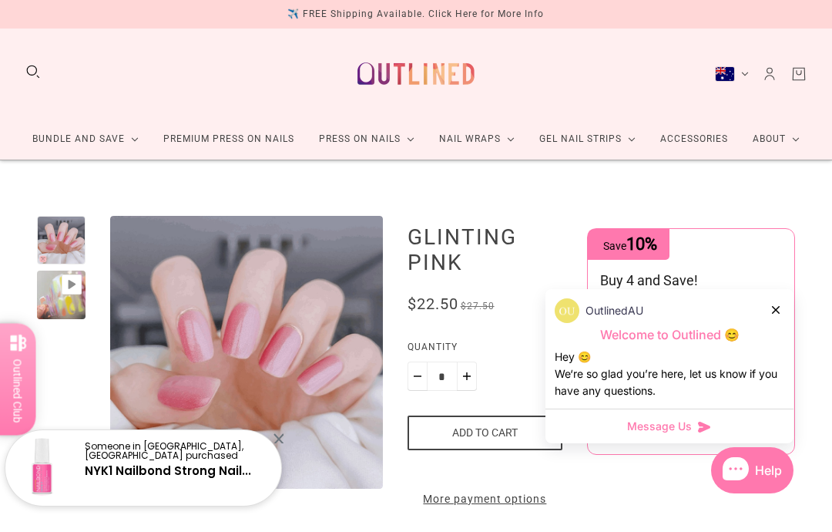
click at [65, 237] on div at bounding box center [61, 240] width 49 height 49
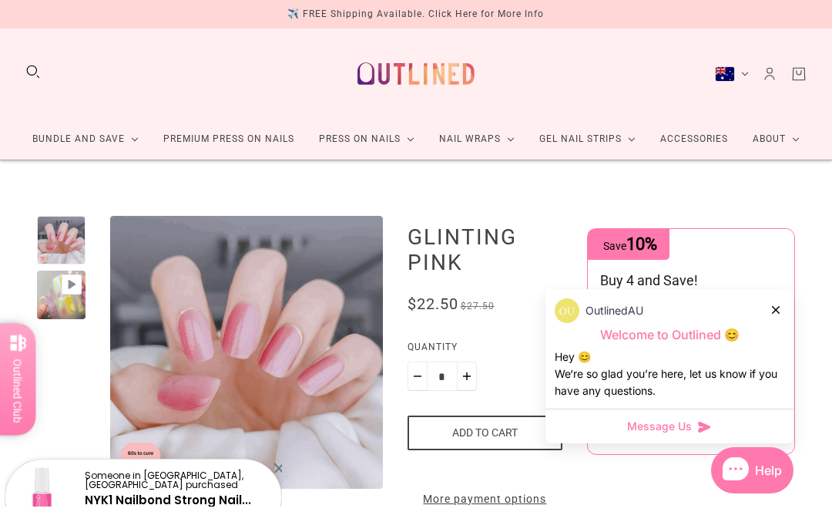
click at [67, 297] on div at bounding box center [61, 294] width 49 height 49
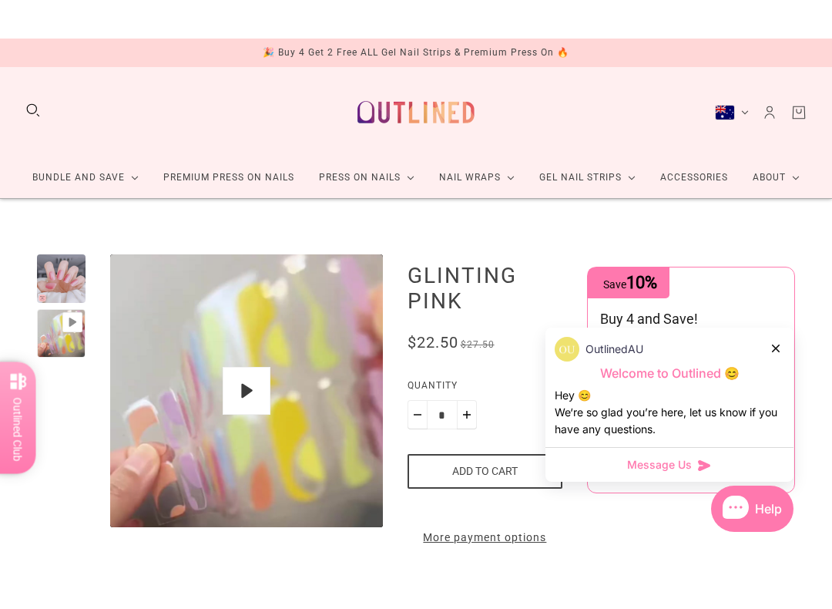
scroll to position [18, 0]
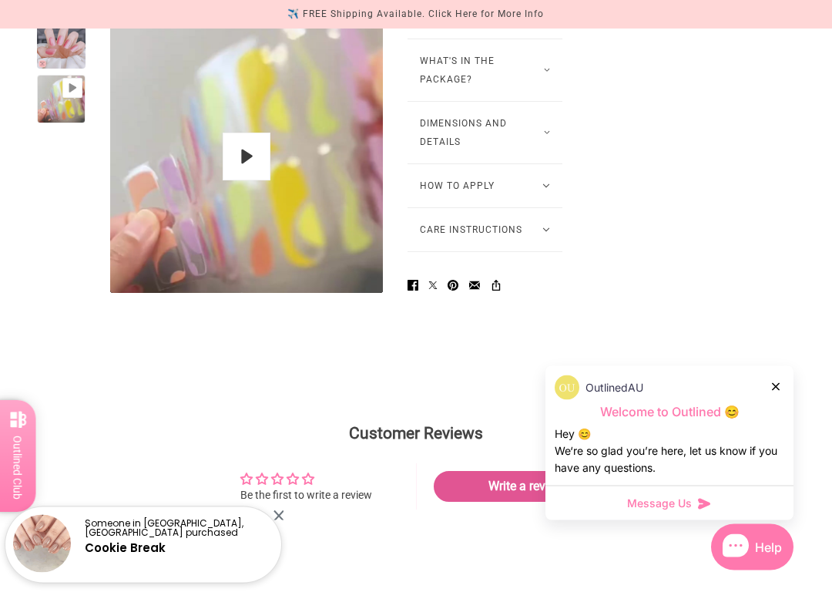
click at [515, 102] on button "What's in the package?" at bounding box center [486, 71] width 156 height 62
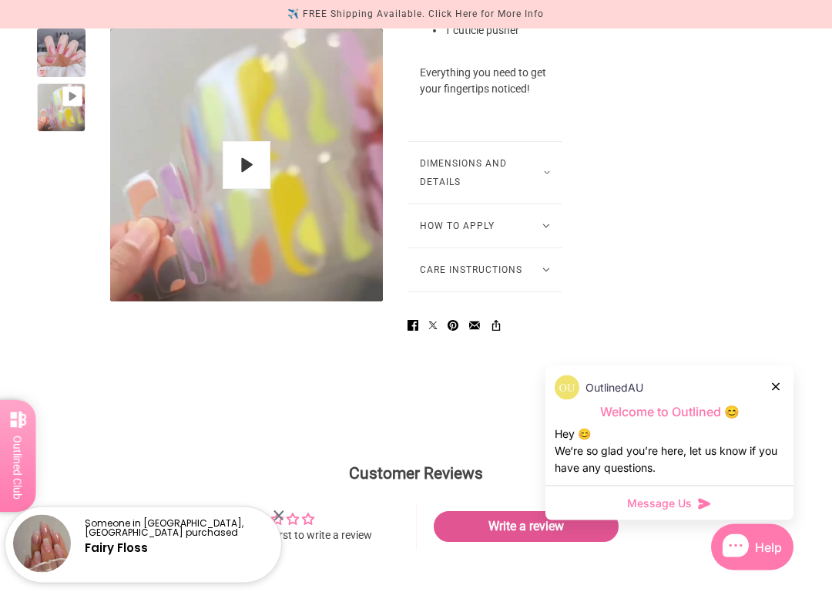
click at [531, 248] on button "How to Apply" at bounding box center [486, 226] width 156 height 43
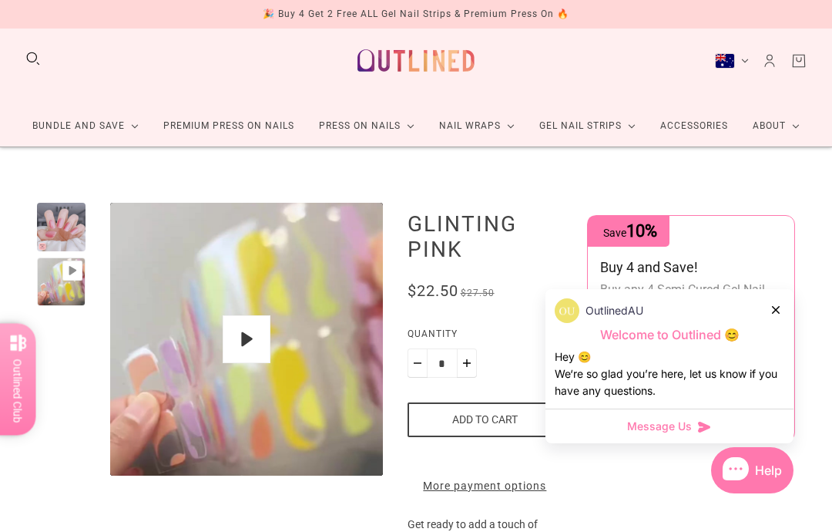
scroll to position [0, 0]
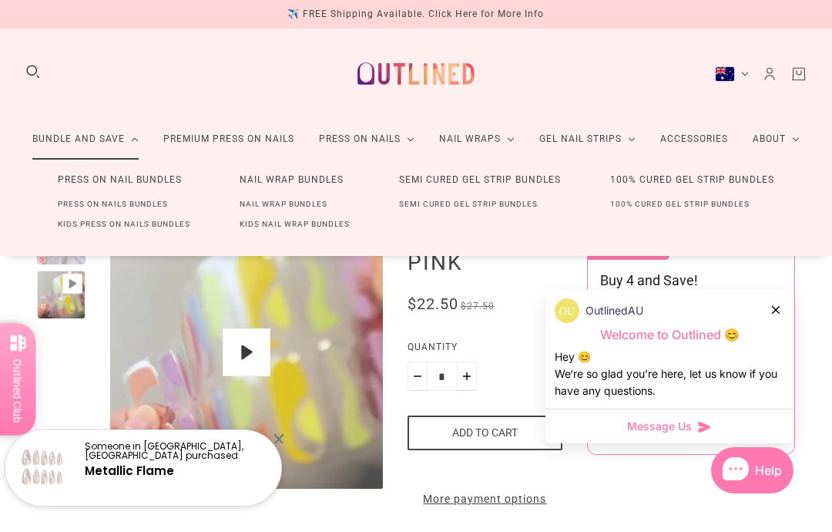
click at [244, 176] on link "Nail Wrap Bundles" at bounding box center [291, 180] width 153 height 29
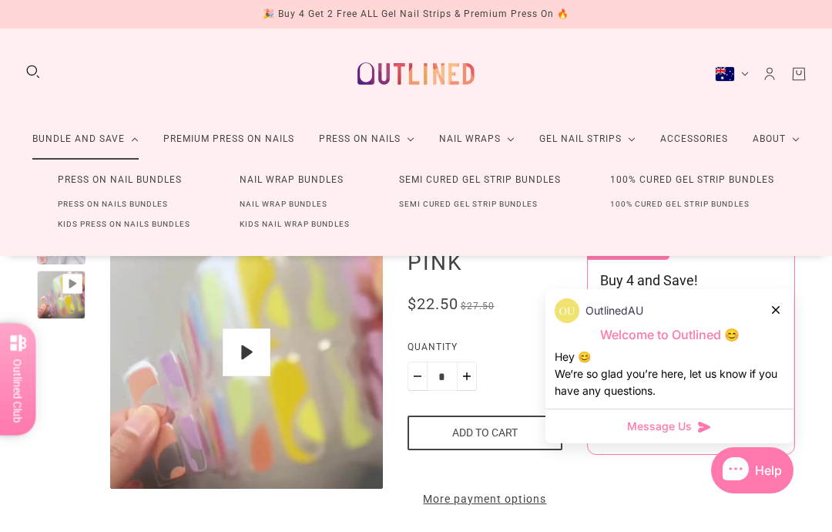
click at [321, 183] on link "Nail Wrap Bundles" at bounding box center [291, 180] width 153 height 29
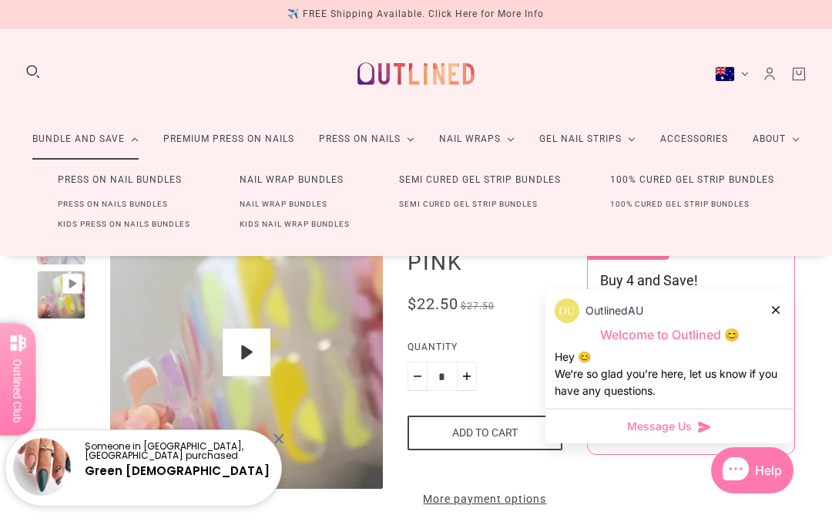
click at [300, 207] on link "Nail Wrap Bundles" at bounding box center [283, 204] width 137 height 20
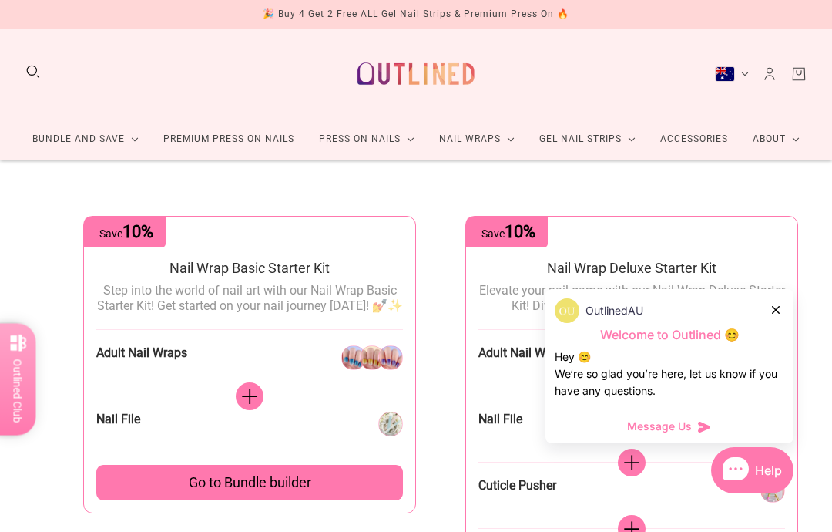
click at [713, 136] on link "Accessories" at bounding box center [694, 139] width 92 height 41
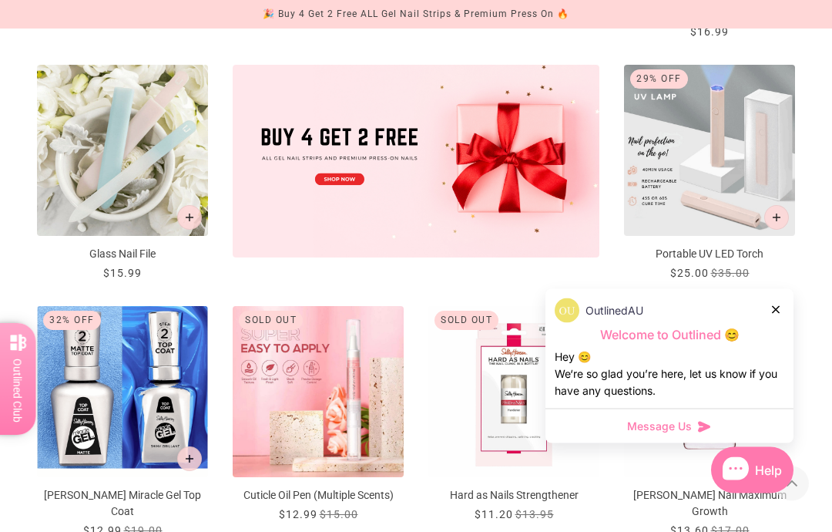
scroll to position [507, 0]
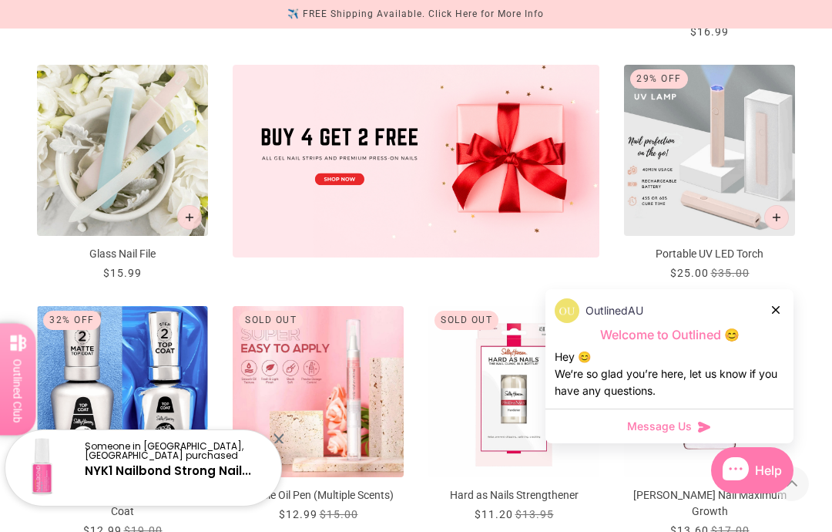
click at [726, 246] on p "Portable UV LED Torch" at bounding box center [709, 254] width 171 height 16
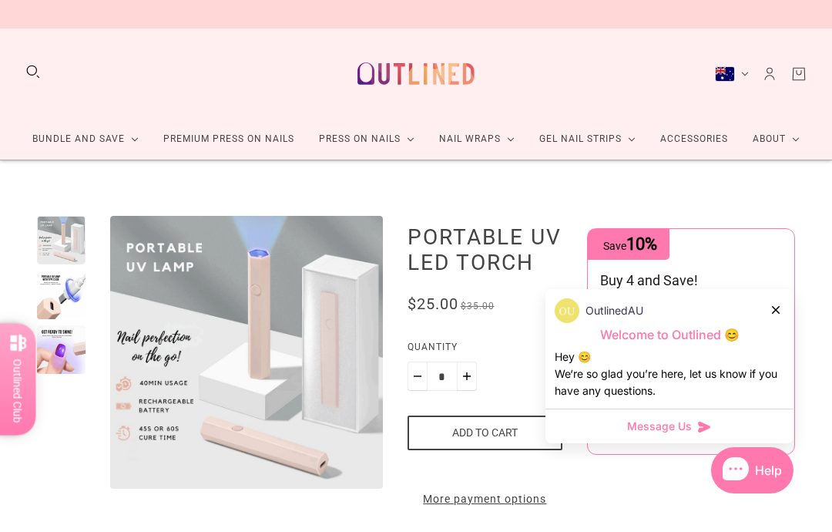
click at [66, 304] on div at bounding box center [61, 294] width 49 height 49
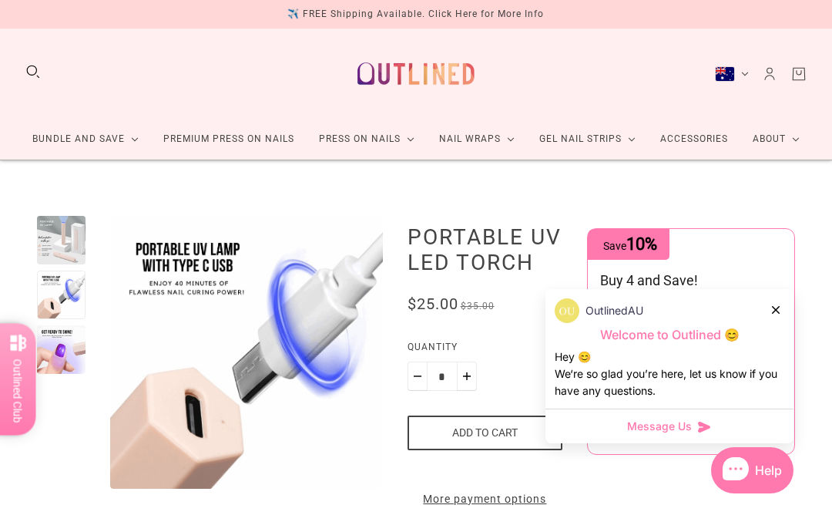
click at [62, 354] on div at bounding box center [61, 349] width 49 height 49
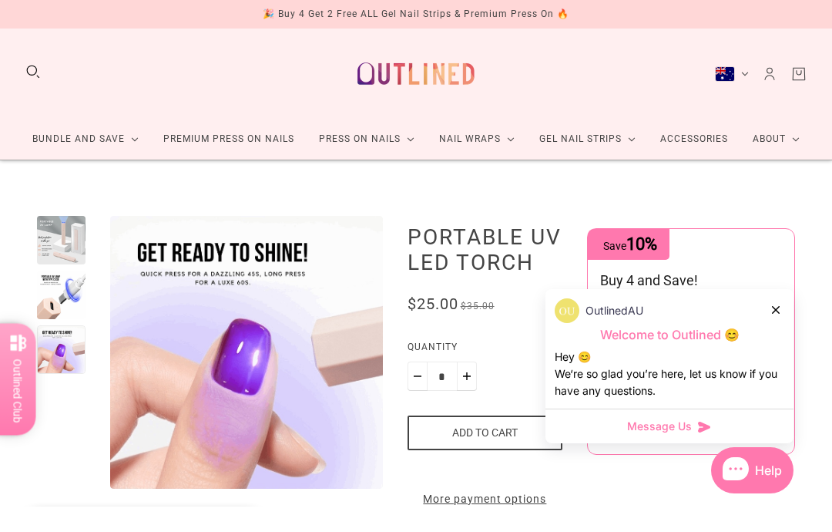
click at [72, 294] on div at bounding box center [61, 294] width 49 height 49
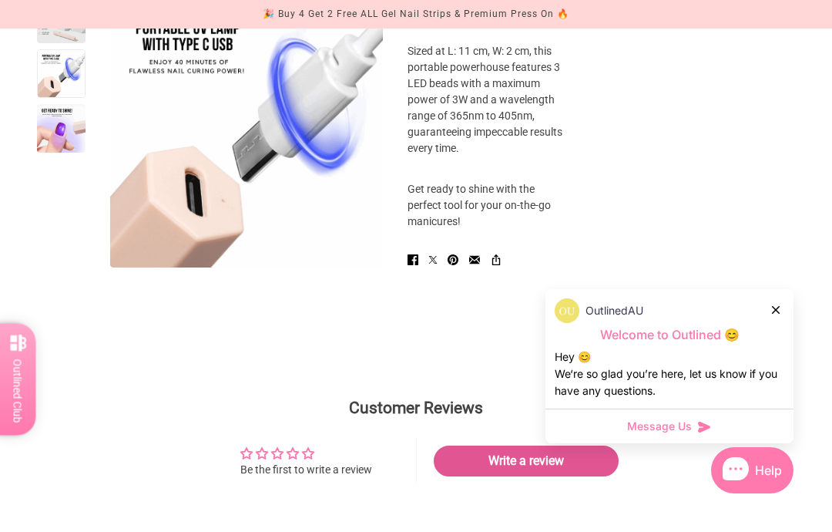
scroll to position [1053, 0]
